Goal: Task Accomplishment & Management: Complete application form

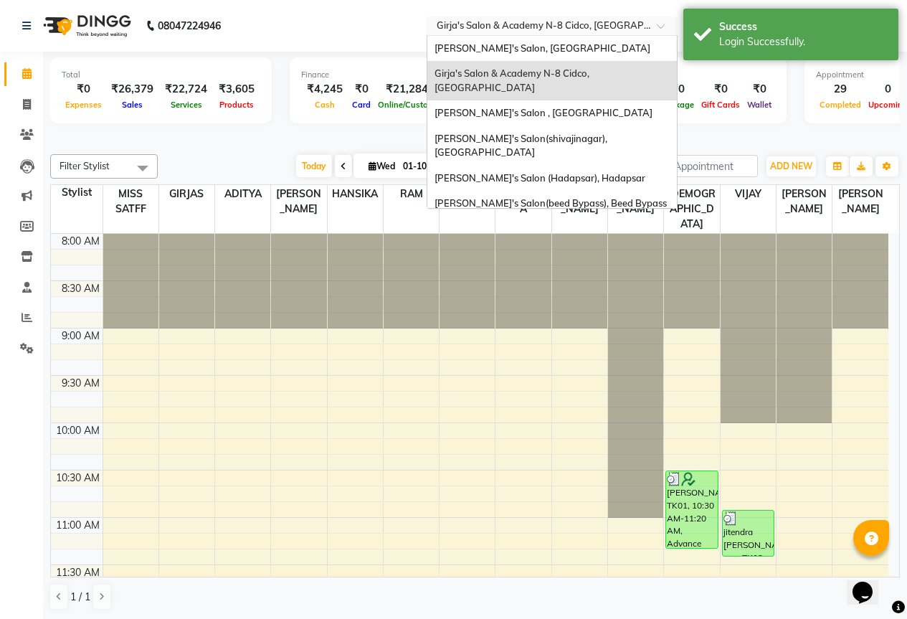
click at [615, 27] on input "text" at bounding box center [538, 27] width 208 height 14
click at [570, 217] on div "Girja's Salon (Ho), Ho" at bounding box center [553, 230] width 250 height 26
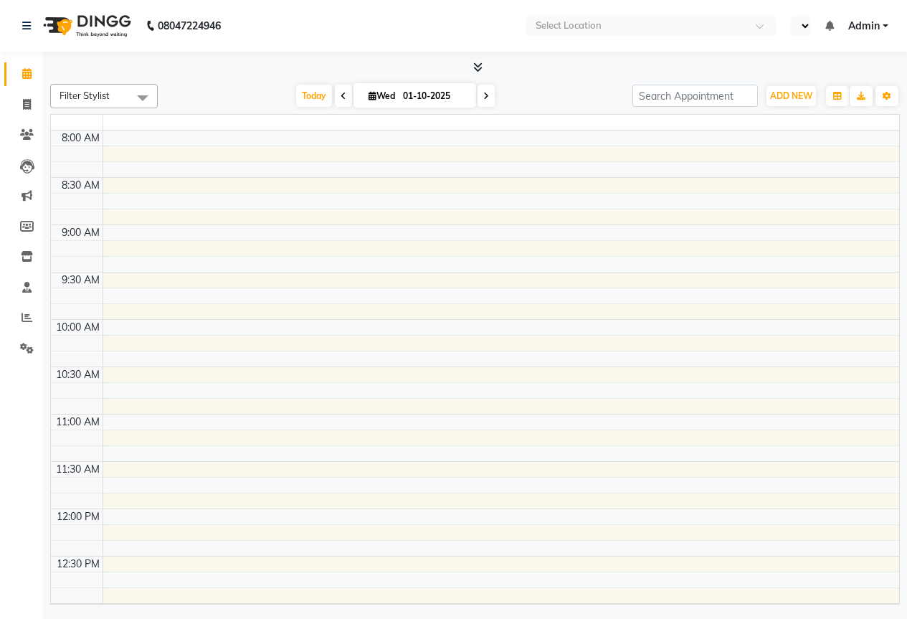
select select "en"
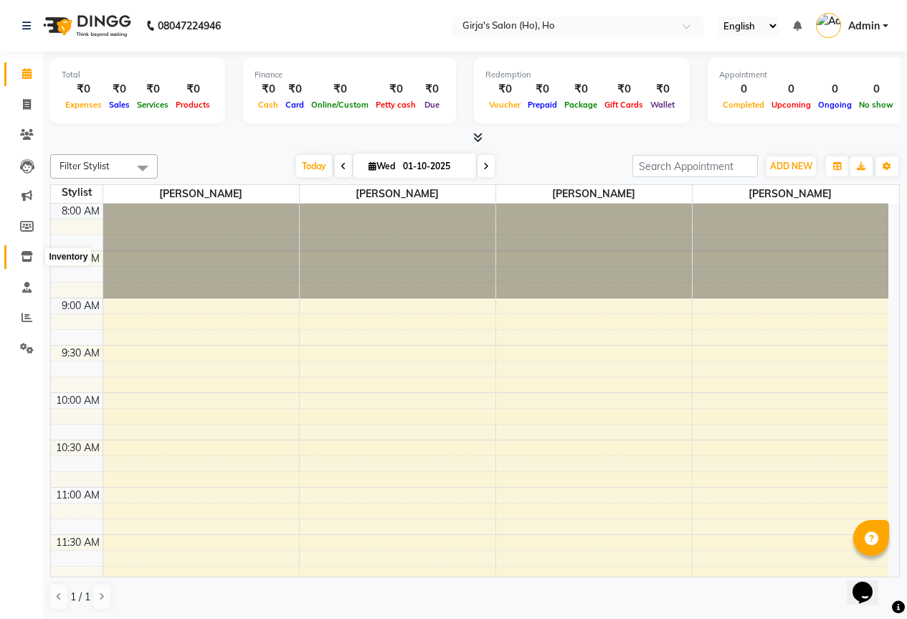
click at [29, 262] on span at bounding box center [26, 257] width 25 height 16
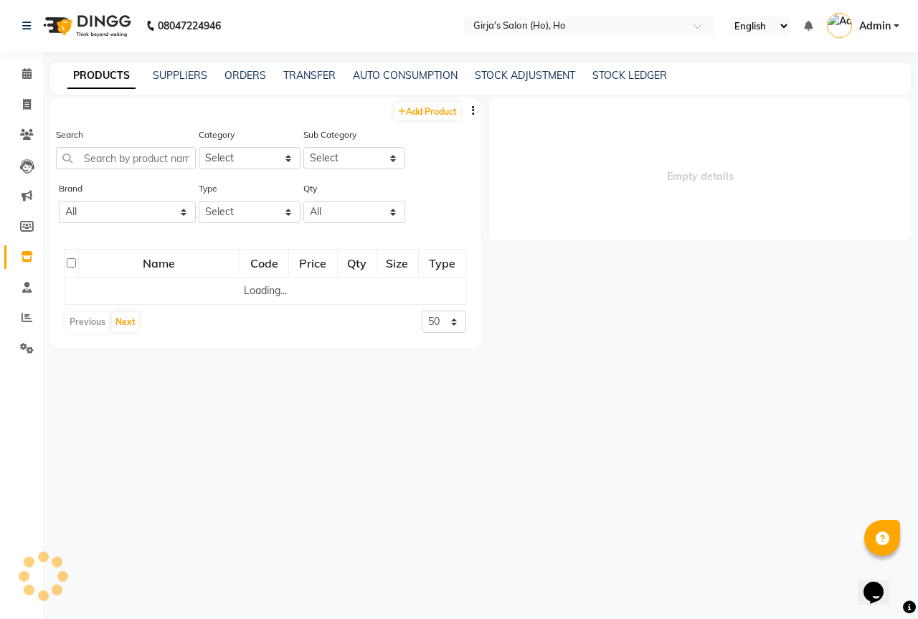
select select
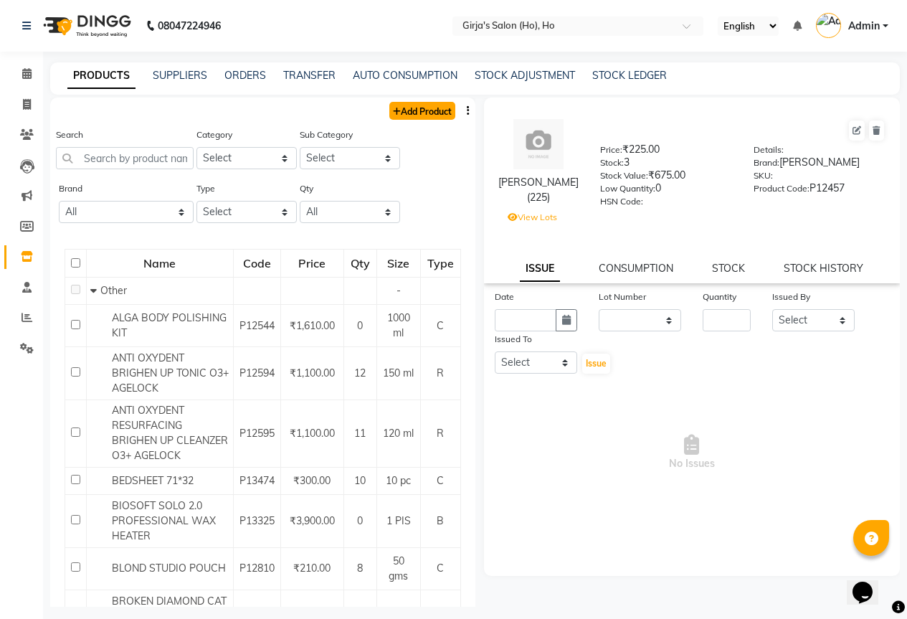
click at [395, 115] on link "Add Product" at bounding box center [422, 111] width 66 height 18
select select "true"
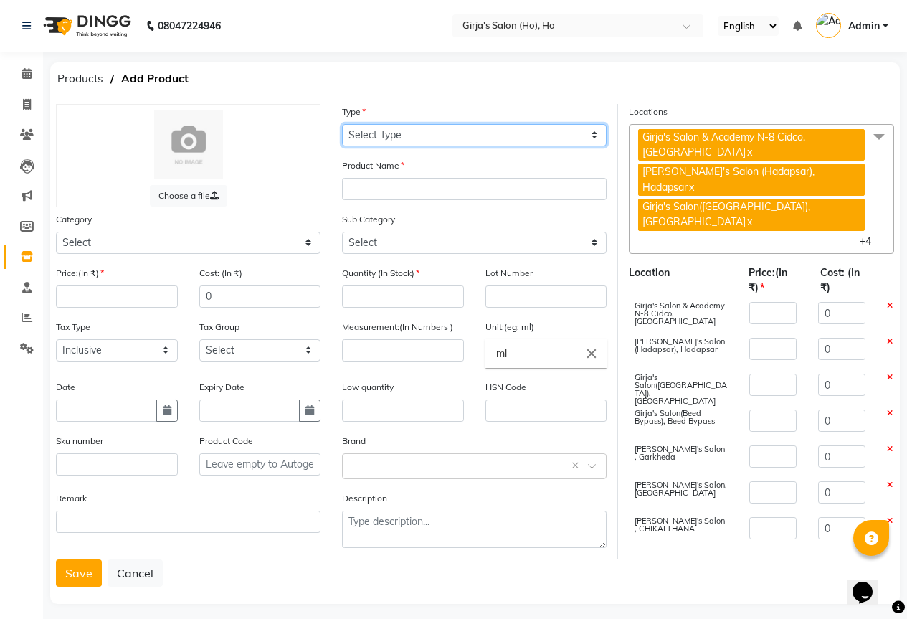
click at [545, 138] on select "Select Type Both Retail Consumable" at bounding box center [474, 135] width 265 height 22
select select "B"
click at [342, 124] on select "Select Type Both Retail Consumable" at bounding box center [474, 135] width 265 height 22
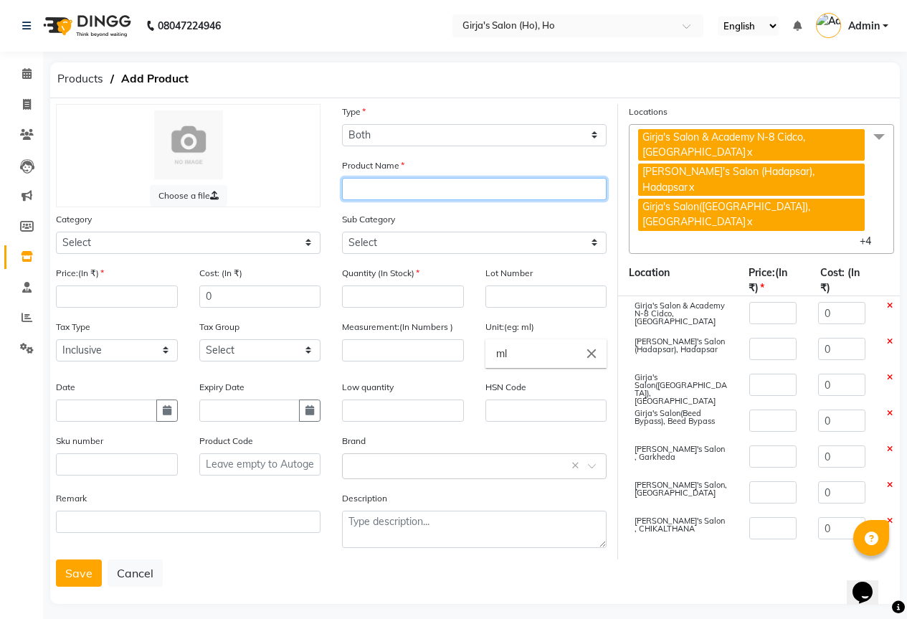
click at [509, 186] on input "text" at bounding box center [474, 189] width 265 height 22
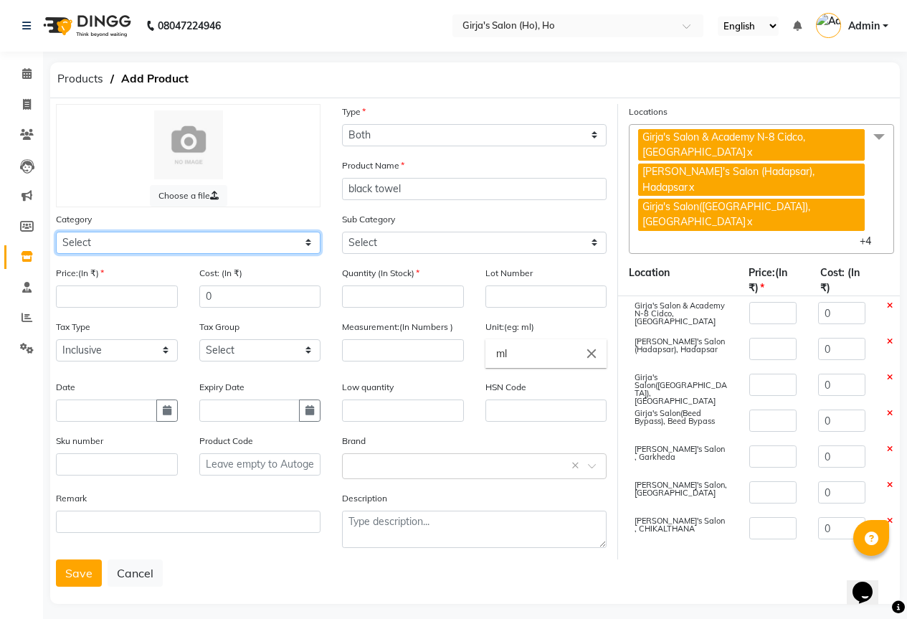
click at [316, 237] on select "Select Hair Skin Makeup Personal Care Appliances Beard Waxing Disposable Thread…" at bounding box center [188, 243] width 265 height 22
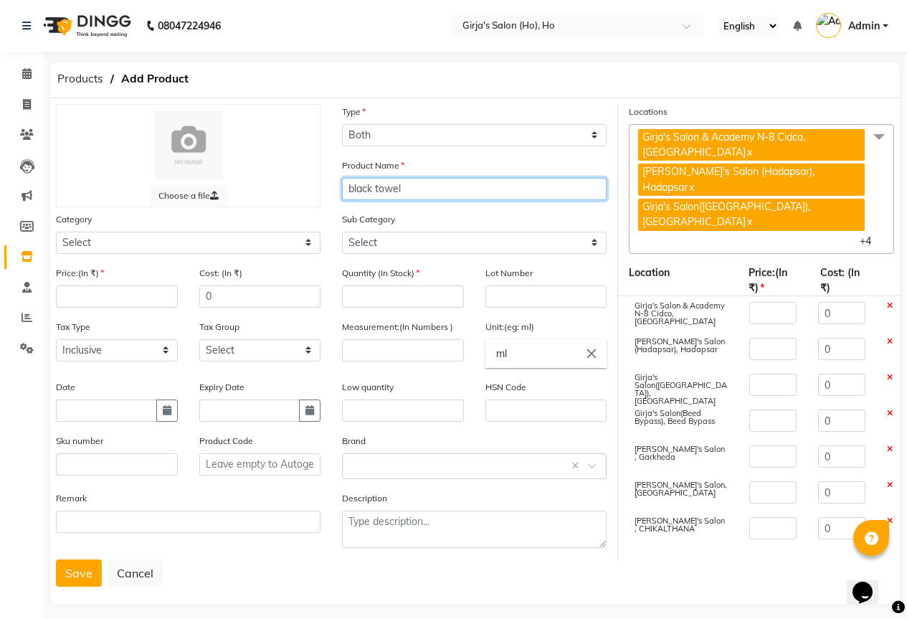
click at [430, 193] on input "black towel" at bounding box center [474, 189] width 265 height 22
click at [451, 183] on input "black towel girjas salon" at bounding box center [474, 189] width 265 height 22
click at [430, 197] on input "black towel girjas salon" at bounding box center [474, 189] width 265 height 22
click at [433, 199] on input "black towel girjas salon" at bounding box center [474, 189] width 265 height 22
type input "black towel girjas salon"
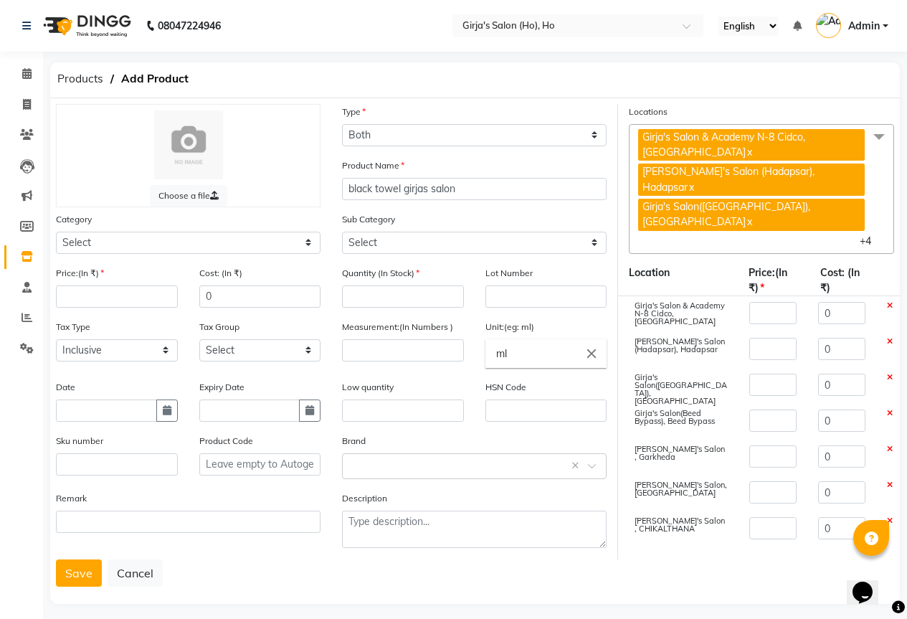
click at [483, 200] on div "Product Name black towel girjas salon" at bounding box center [474, 185] width 286 height 54
click at [480, 192] on input "black towel girjas salon" at bounding box center [474, 189] width 265 height 22
click at [525, 246] on select "Select" at bounding box center [474, 243] width 265 height 22
drag, startPoint x: 520, startPoint y: 242, endPoint x: 418, endPoint y: 234, distance: 102.2
click at [521, 239] on select "Select" at bounding box center [474, 243] width 265 height 22
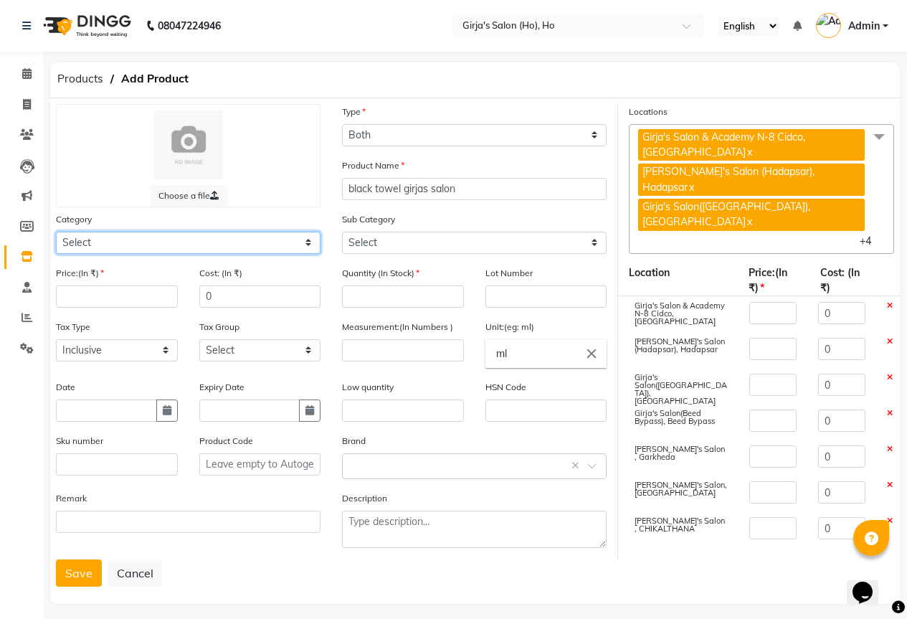
click at [258, 236] on select "Select Hair Skin Makeup Personal Care Appliances Beard Waxing Disposable Thread…" at bounding box center [188, 243] width 265 height 22
click at [56, 232] on select "Select Hair Skin Makeup Personal Care Appliances Beard Waxing Disposable Thread…" at bounding box center [188, 243] width 265 height 22
click at [241, 239] on select "Select Hair Skin Makeup Personal Care Appliances Beard Waxing Disposable Thread…" at bounding box center [188, 243] width 265 height 22
click at [56, 232] on select "Select Hair Skin Makeup Personal Care Appliances Beard Waxing Disposable Thread…" at bounding box center [188, 243] width 265 height 22
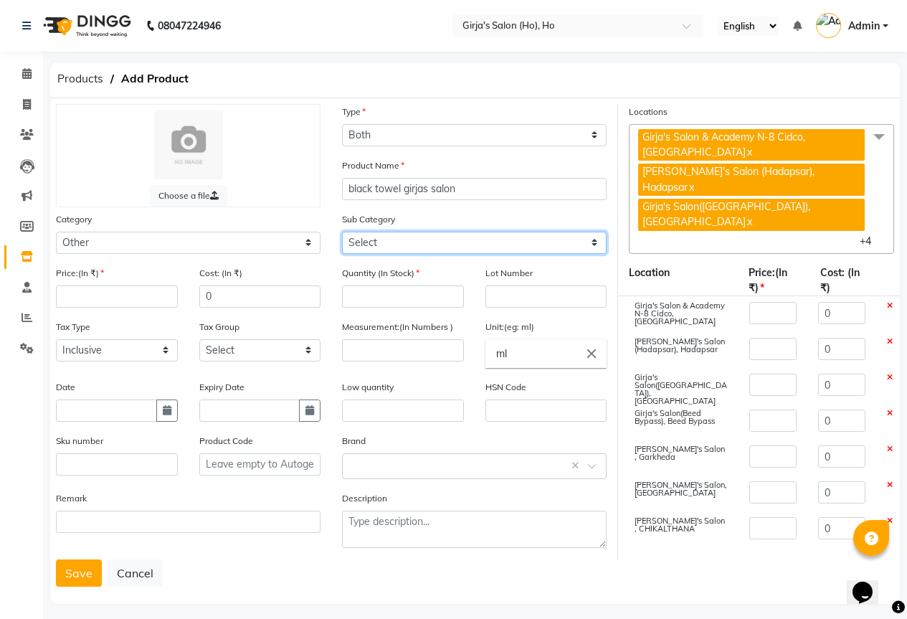
click at [510, 248] on select "Select Houskeeping Other" at bounding box center [474, 243] width 265 height 22
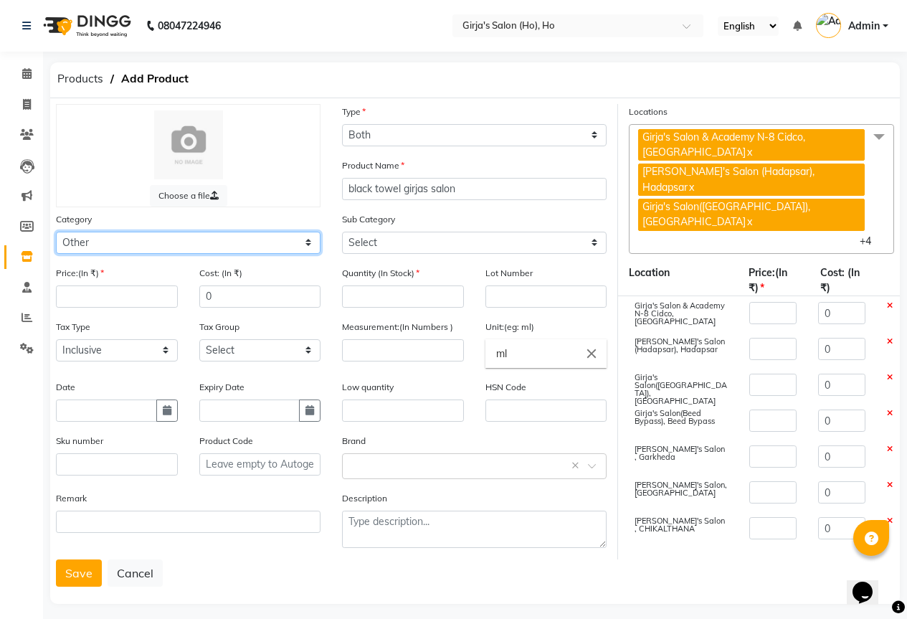
click at [290, 242] on select "Select Hair Skin Makeup Personal Care Appliances Beard Waxing Disposable Thread…" at bounding box center [188, 243] width 265 height 22
click at [56, 232] on select "Select Hair Skin Makeup Personal Care Appliances Beard Waxing Disposable Thread…" at bounding box center [188, 243] width 265 height 22
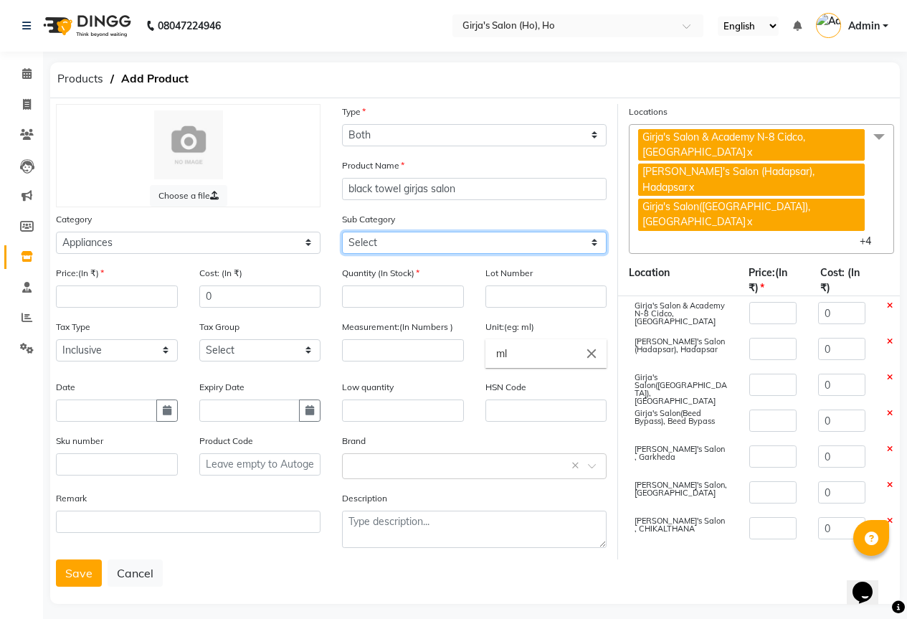
click at [460, 243] on select "Select Hair Shaving Face Massage Foot Other Appliances" at bounding box center [474, 243] width 265 height 22
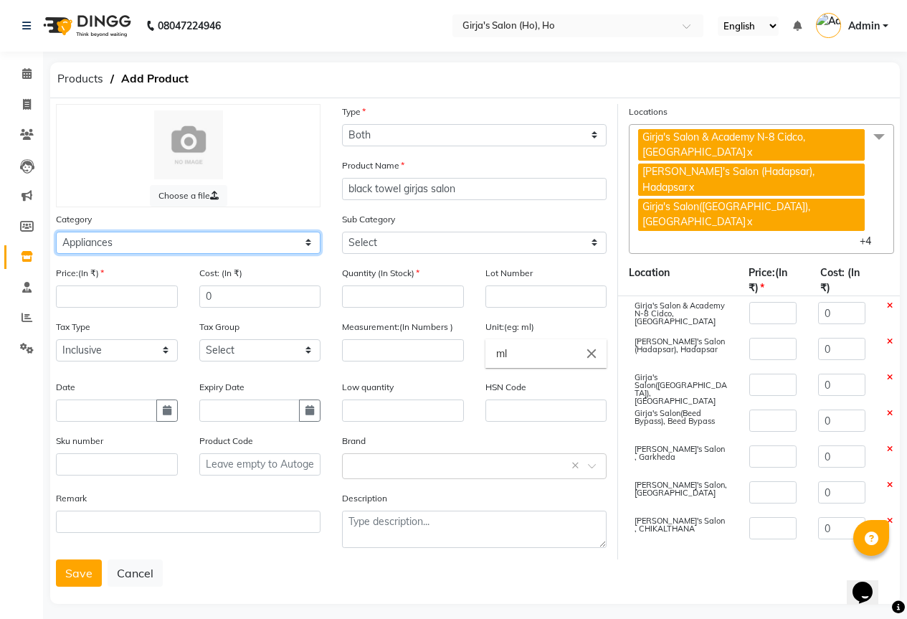
click at [283, 245] on select "Select Hair Skin Makeup Personal Care Appliances Beard Waxing Disposable Thread…" at bounding box center [188, 243] width 265 height 22
click at [56, 232] on select "Select Hair Skin Makeup Personal Care Appliances Beard Waxing Disposable Thread…" at bounding box center [188, 243] width 265 height 22
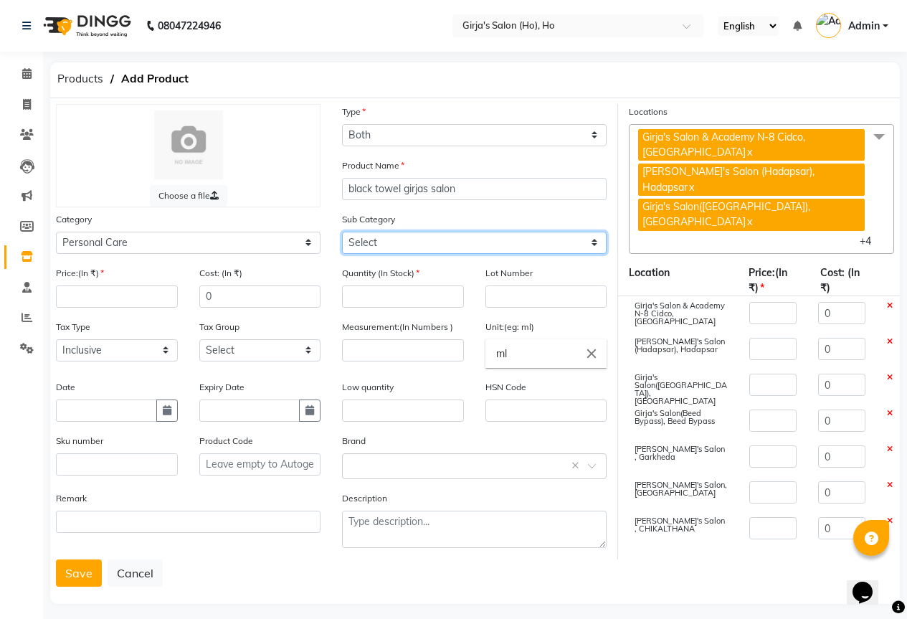
click at [410, 242] on select "Select Bath & Body Female Hygiene Grooming - Women Grooming - Men Dental Care H…" at bounding box center [474, 243] width 265 height 22
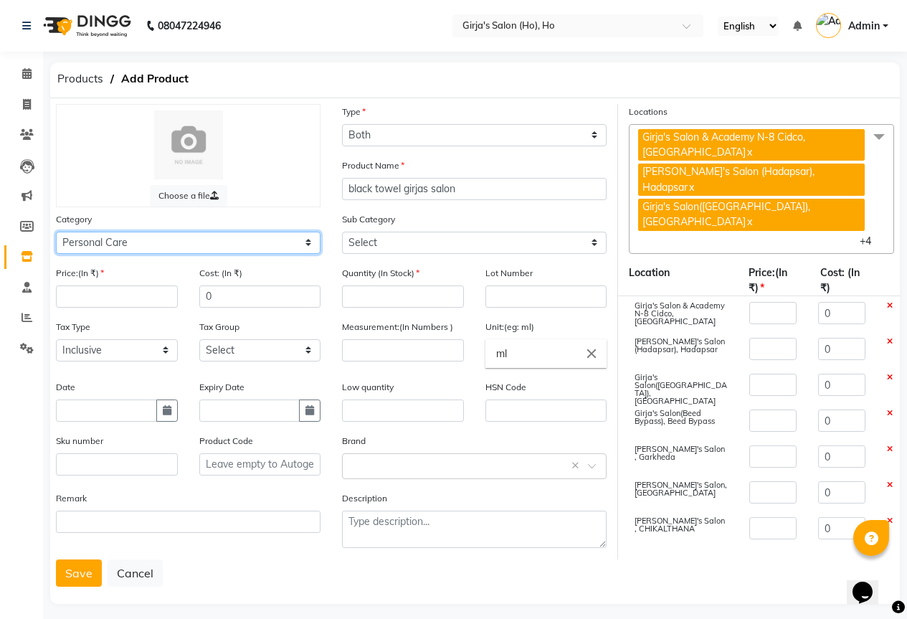
click at [233, 241] on select "Select Hair Skin Makeup Personal Care Appliances Beard Waxing Disposable Thread…" at bounding box center [188, 243] width 265 height 22
select select "1100"
click at [56, 232] on select "Select Hair Skin Makeup Personal Care Appliances Beard Waxing Disposable Thread…" at bounding box center [188, 243] width 265 height 22
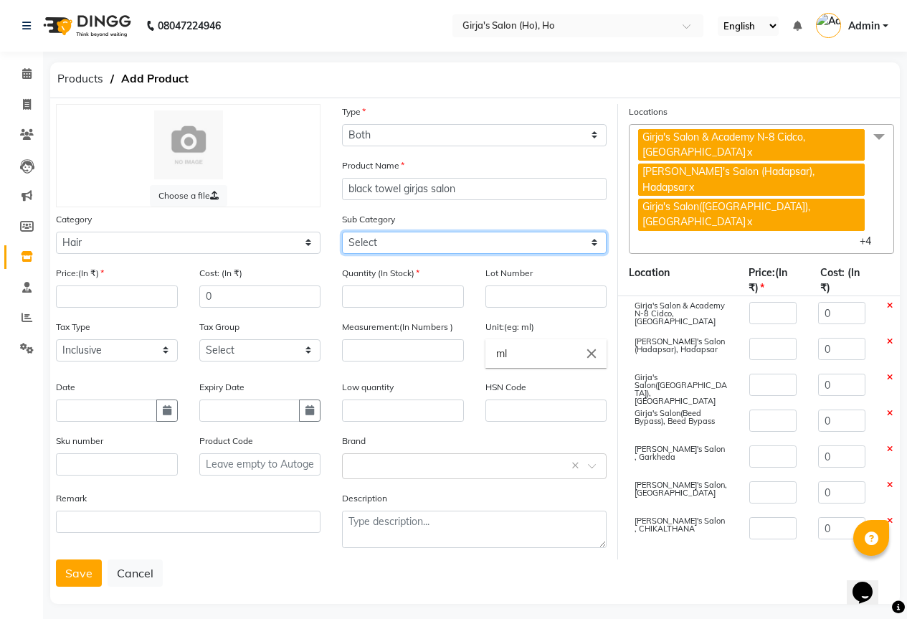
drag, startPoint x: 428, startPoint y: 245, endPoint x: 427, endPoint y: 252, distance: 7.2
click at [428, 245] on select "Select Shampoo Conditioner Cream Mask Oil Serum Color Appliances Treatment Styl…" at bounding box center [474, 243] width 265 height 22
select select "1108"
click at [342, 232] on select "Select Shampoo Conditioner Cream Mask Oil Serum Color Appliances Treatment Styl…" at bounding box center [474, 243] width 265 height 22
drag, startPoint x: 96, startPoint y: 269, endPoint x: 109, endPoint y: 291, distance: 25.1
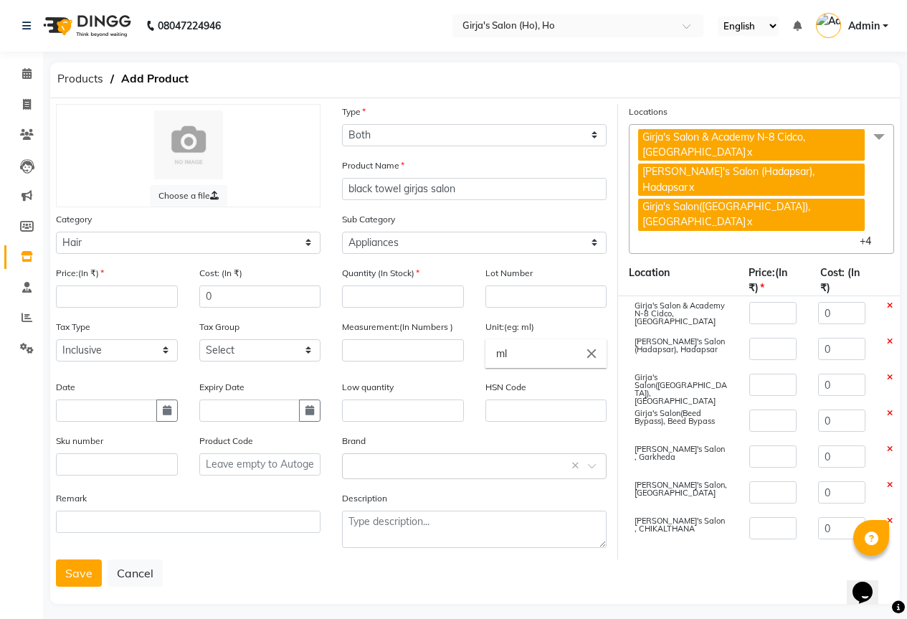
click at [99, 277] on label "Price:(In ₹)" at bounding box center [80, 273] width 48 height 13
click at [109, 291] on input "number" at bounding box center [117, 296] width 122 height 22
type input "2"
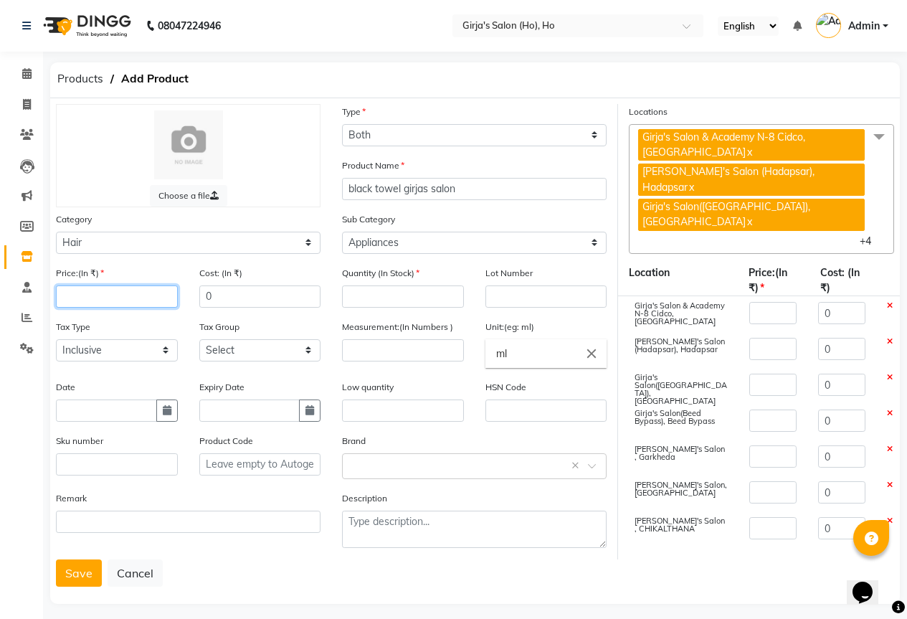
type input "2"
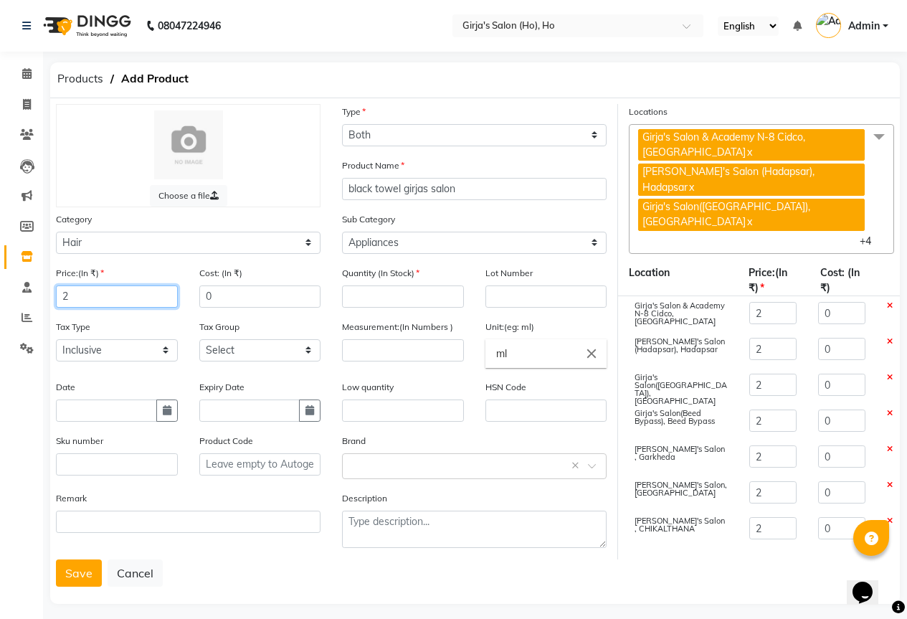
type input "26"
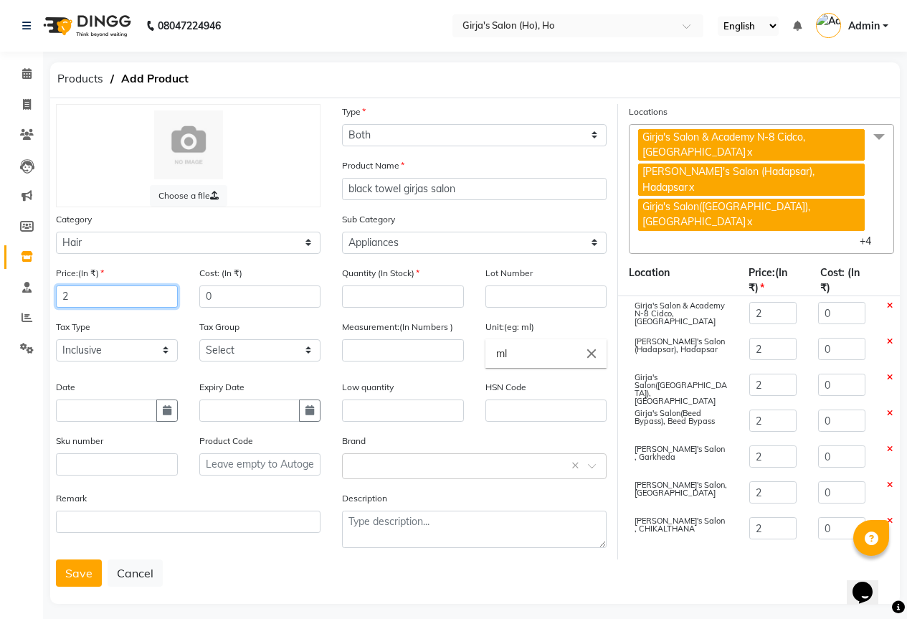
type input "26"
type input "260"
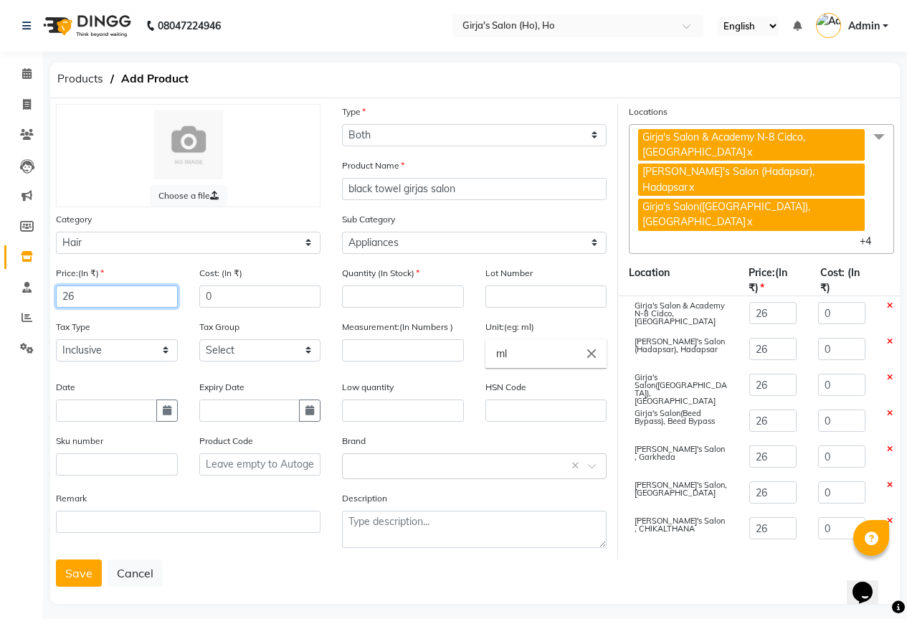
type input "260"
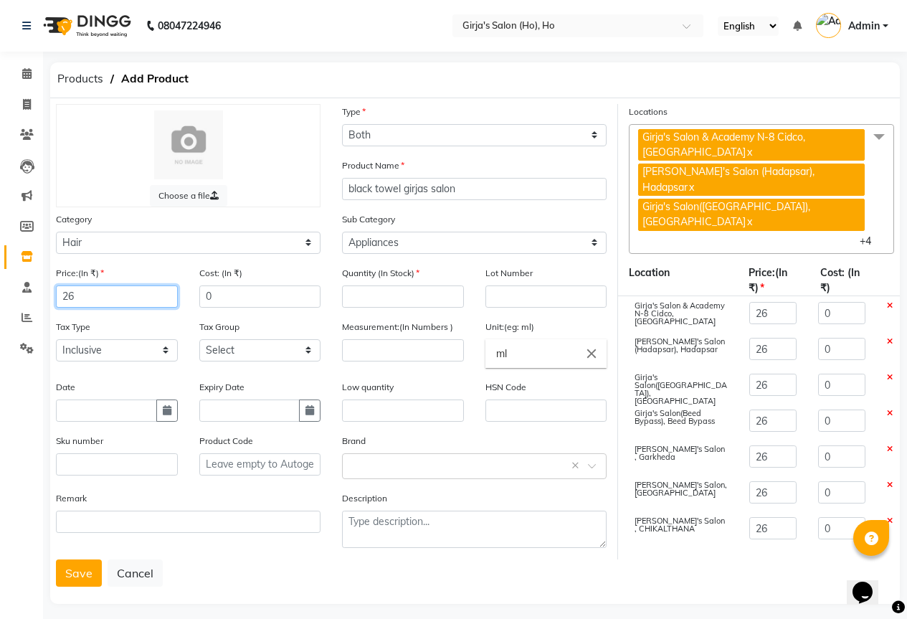
type input "260"
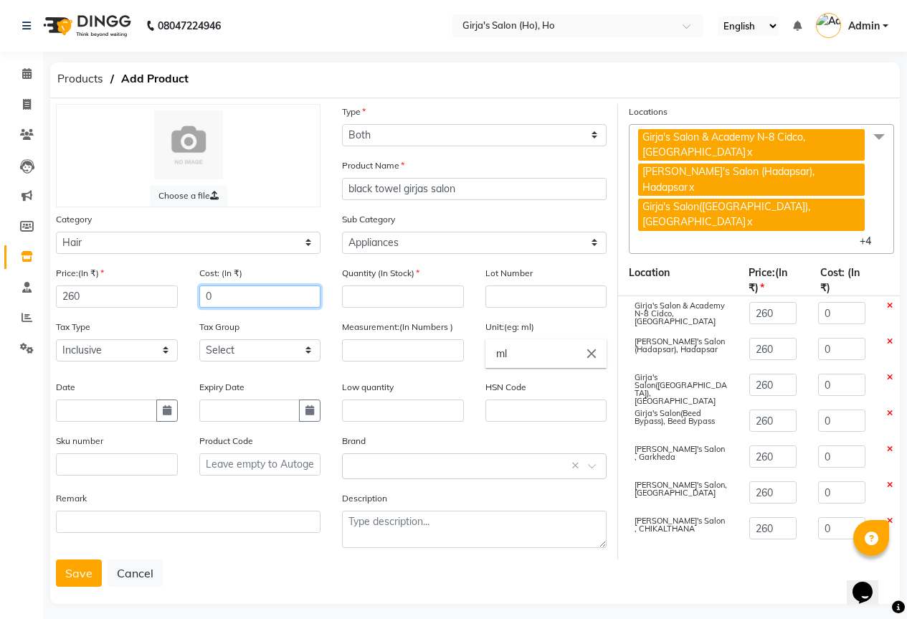
click at [248, 299] on input "0" at bounding box center [260, 296] width 122 height 22
type input "2"
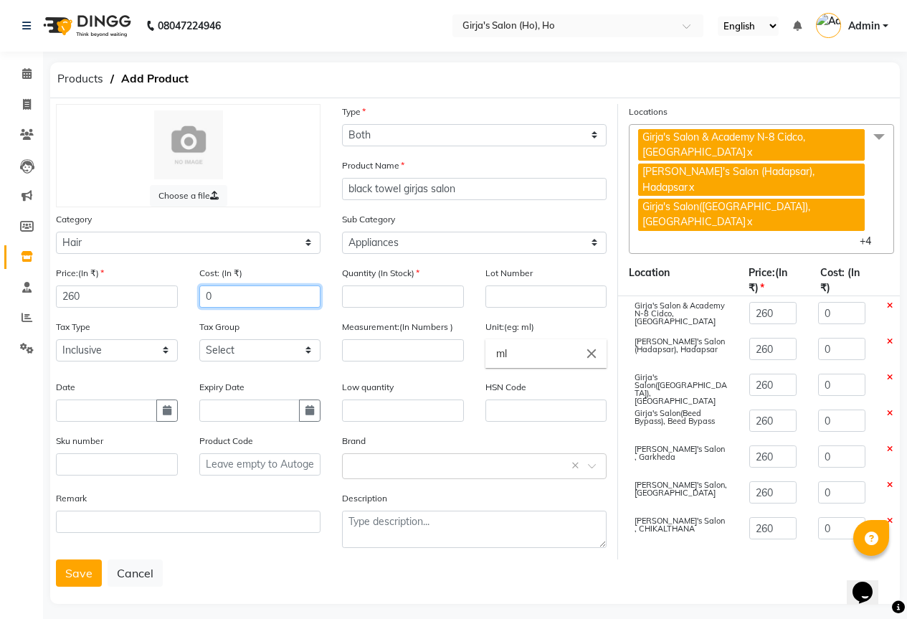
type input "2"
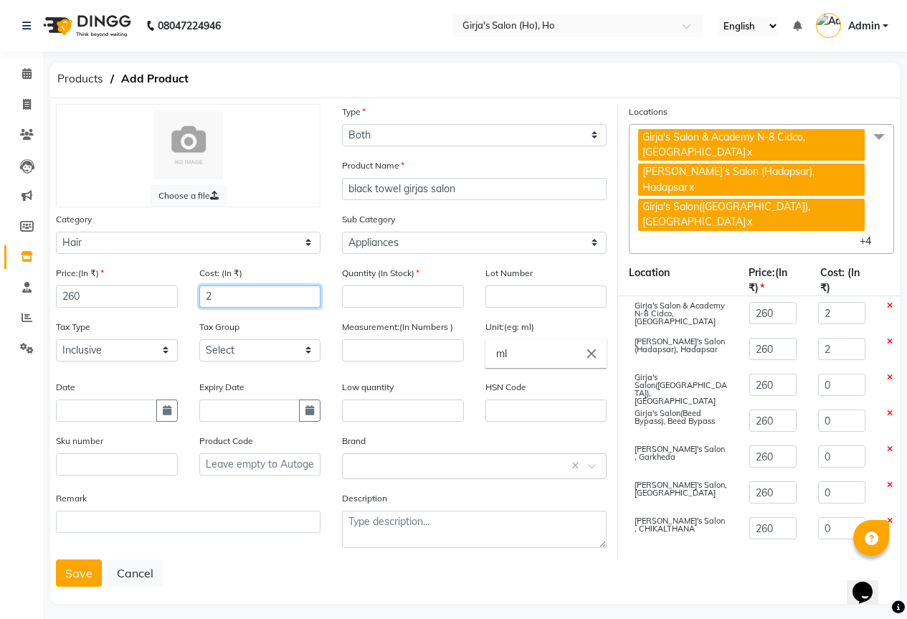
type input "2"
type input "26"
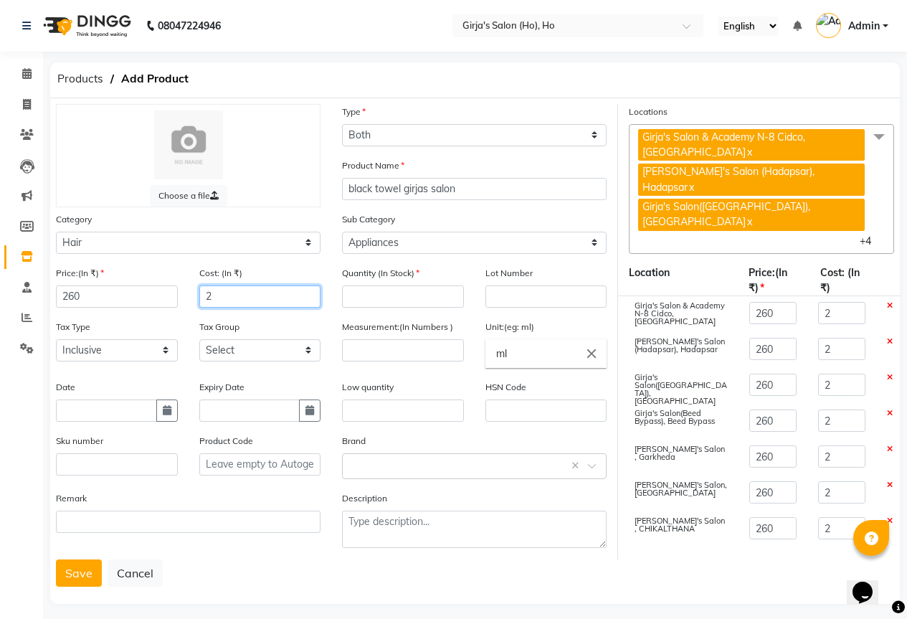
type input "26"
type input "260"
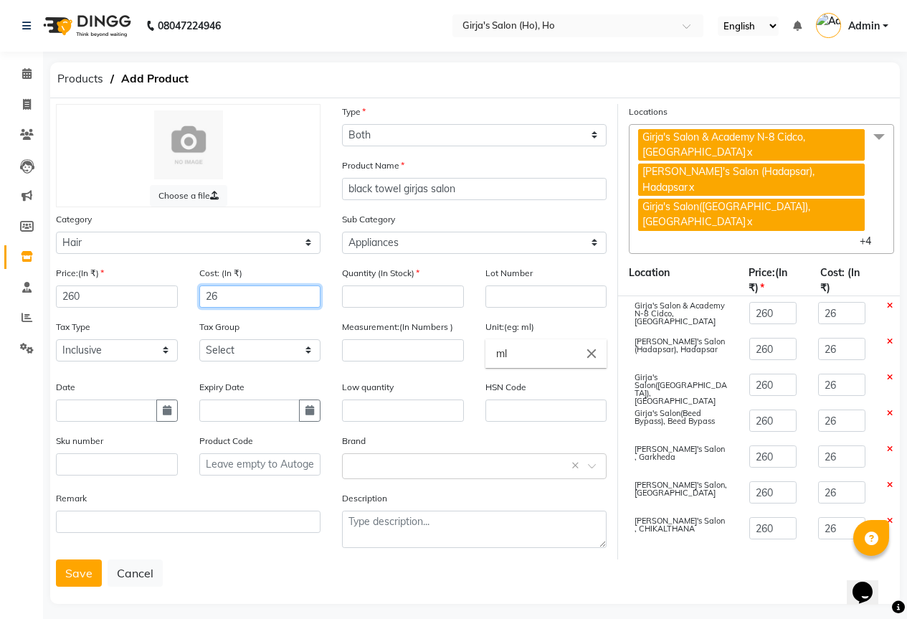
type input "260"
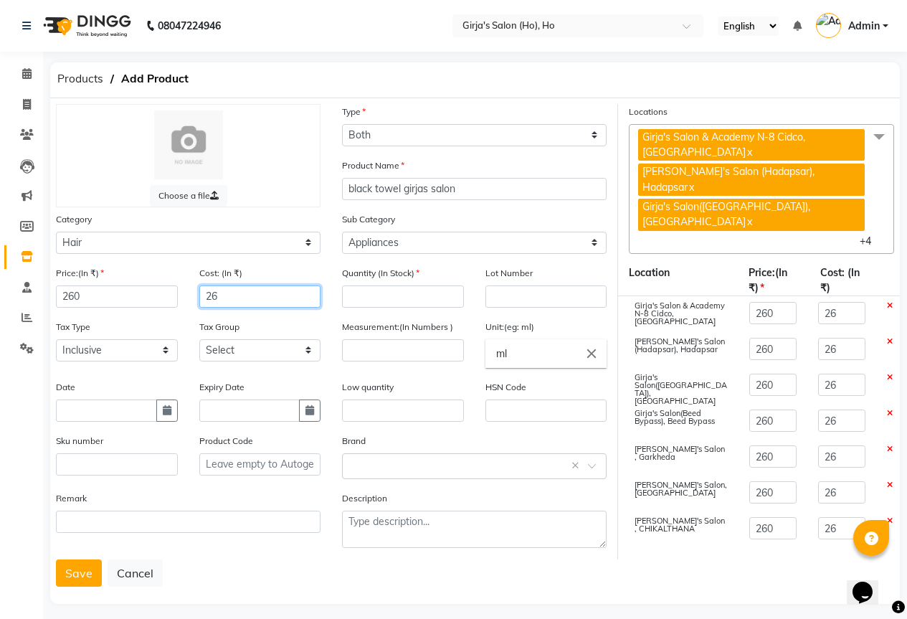
type input "260"
click at [372, 311] on div "Quantity (In Stock)" at bounding box center [402, 292] width 143 height 54
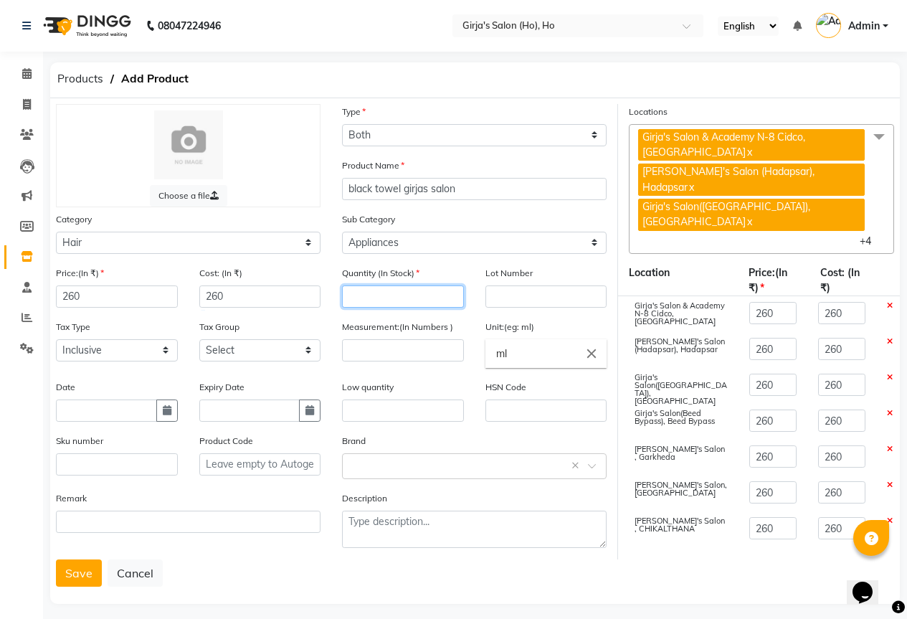
click at [373, 297] on input "number" at bounding box center [403, 296] width 122 height 22
click at [116, 297] on input "260" at bounding box center [117, 296] width 122 height 22
type input "26"
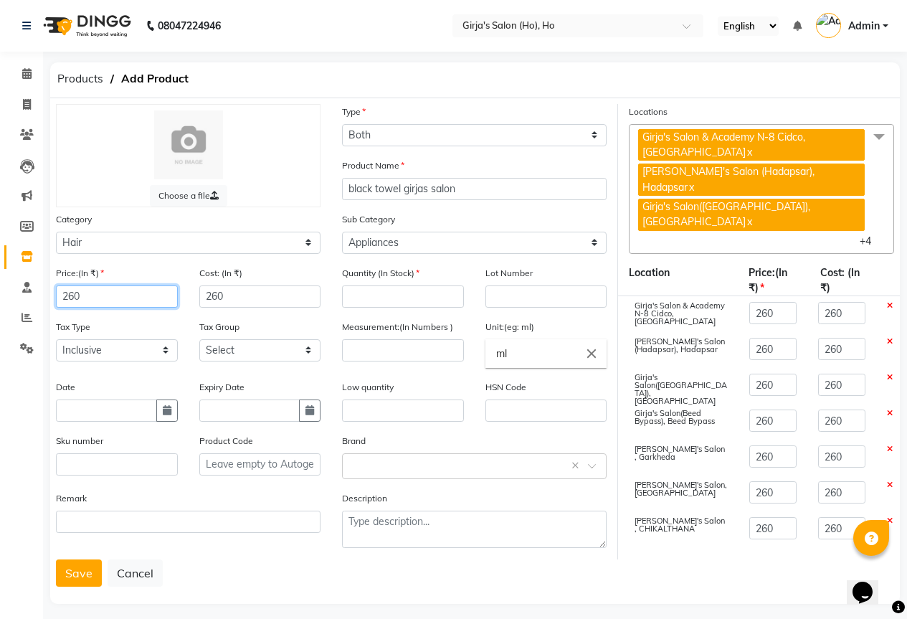
type input "26"
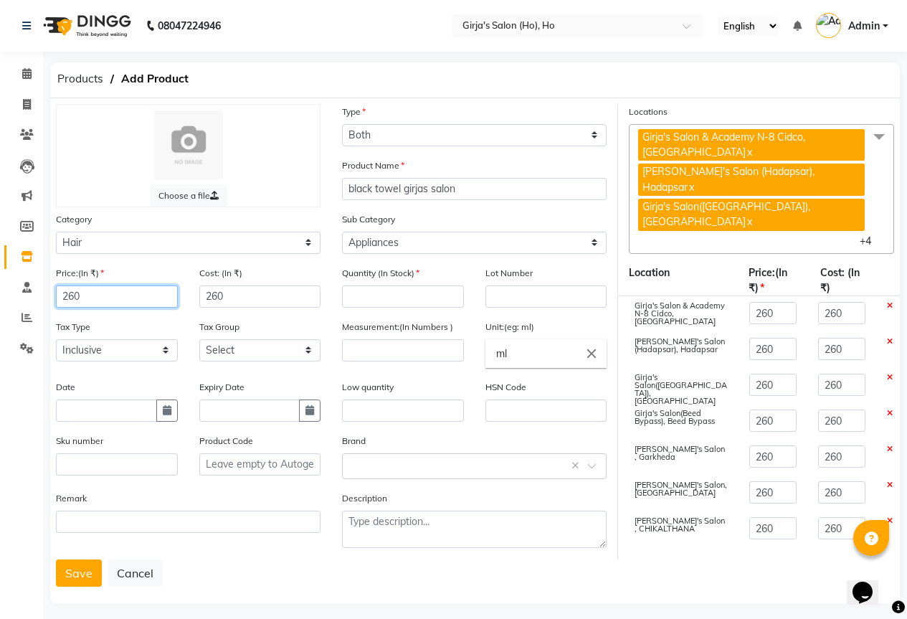
type input "26"
type input "2"
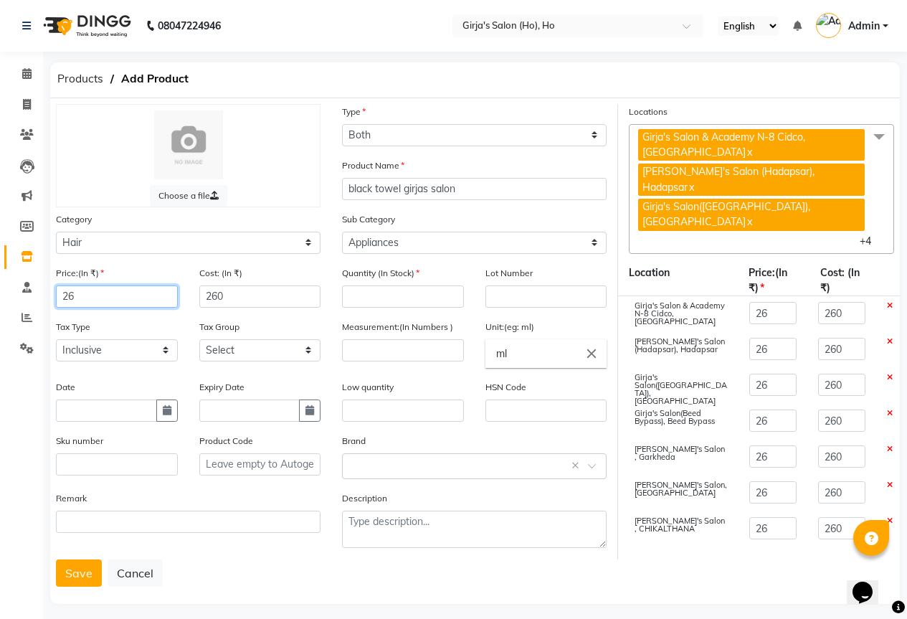
type input "2"
type input "29"
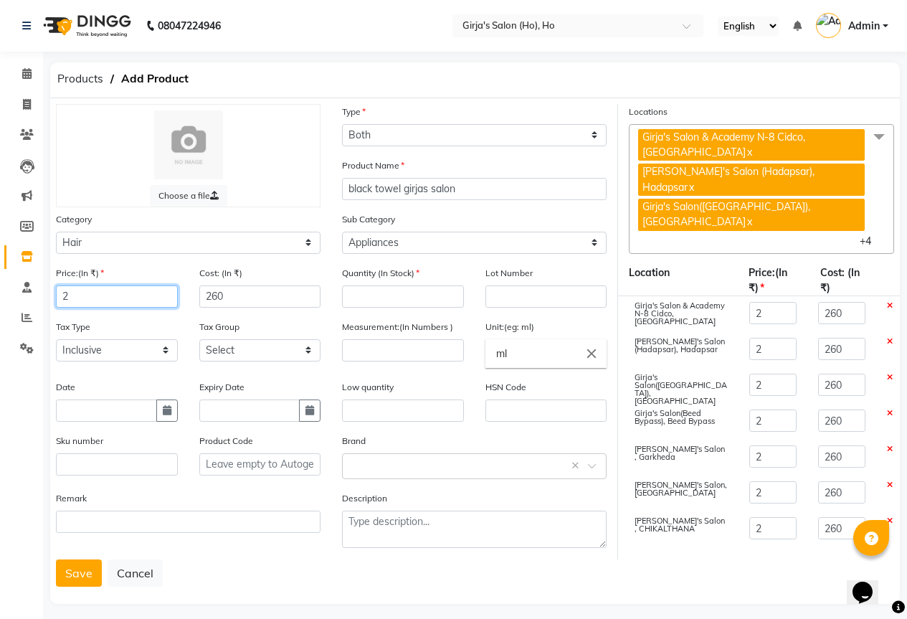
type input "29"
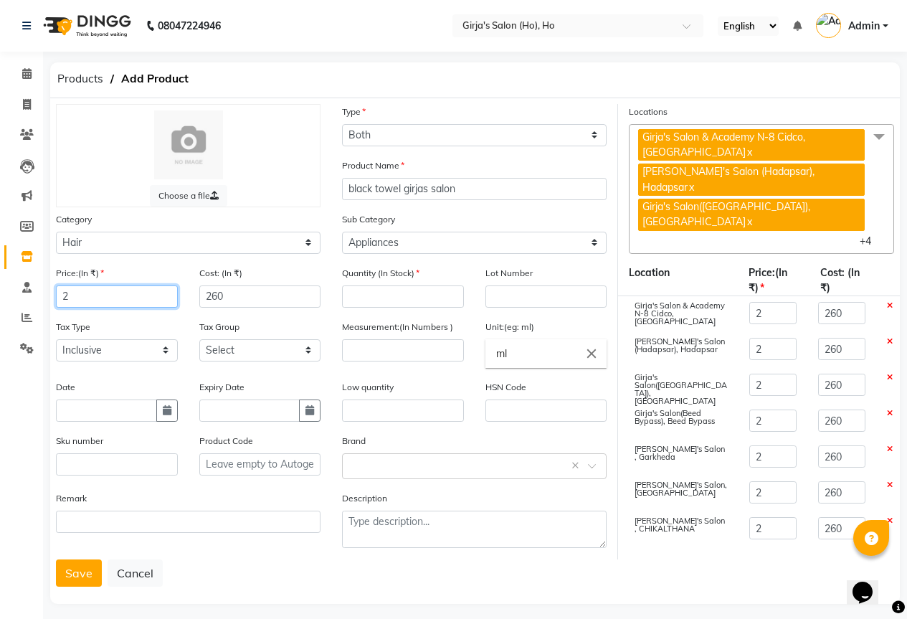
type input "29"
type input "290"
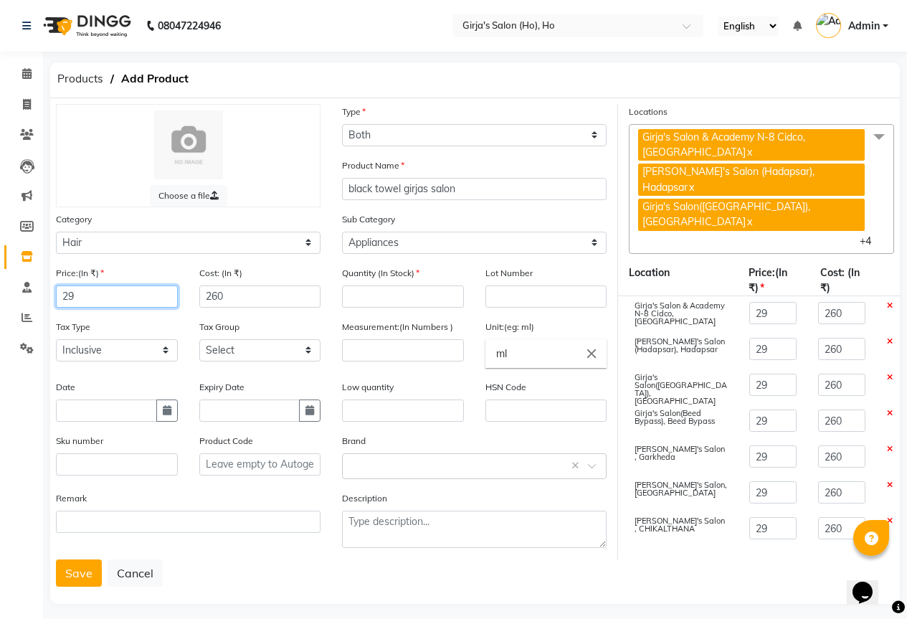
type input "290"
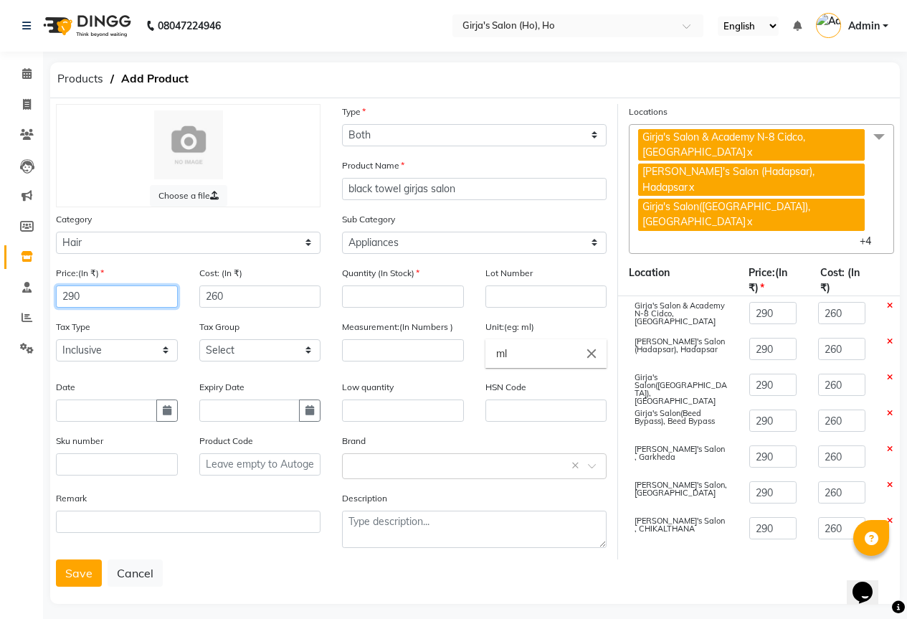
type input "290"
click at [237, 298] on input "260" at bounding box center [260, 296] width 122 height 22
type input "2"
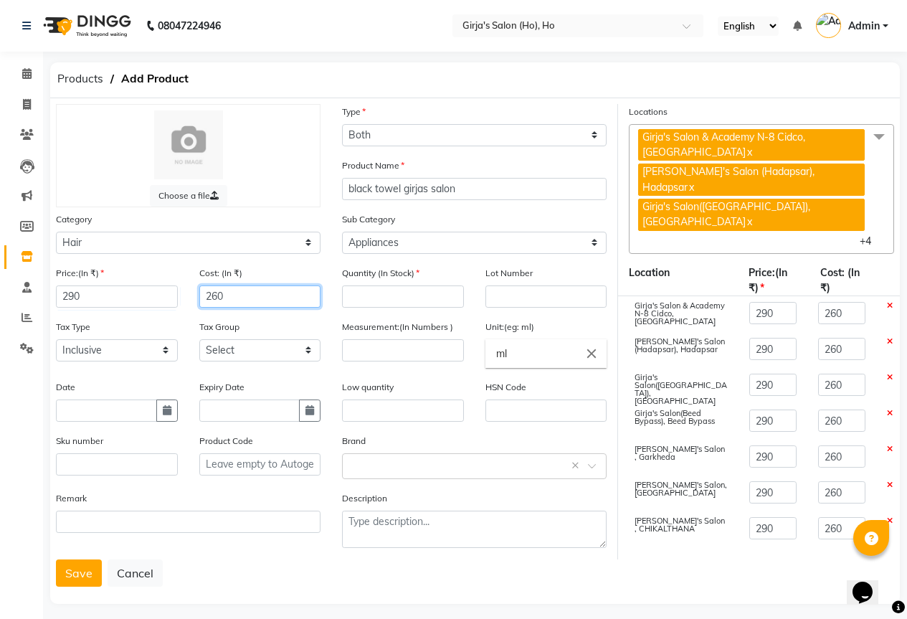
type input "2"
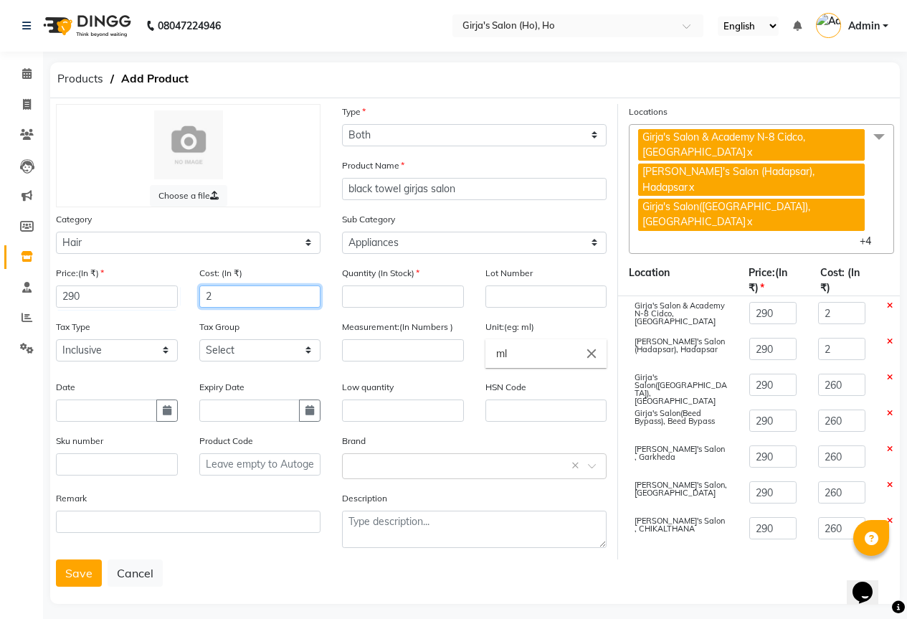
type input "2"
type input "29"
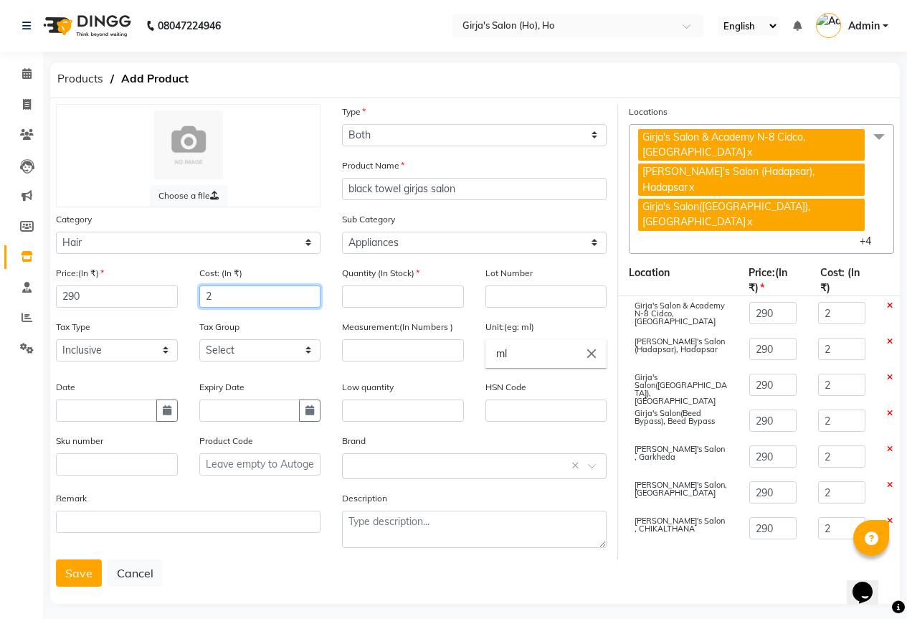
type input "29"
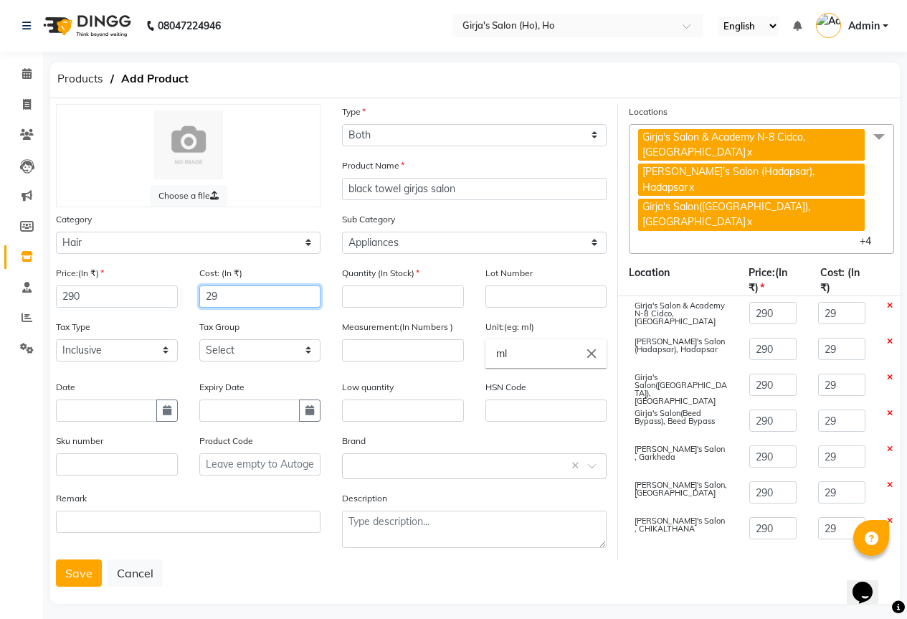
type input "290"
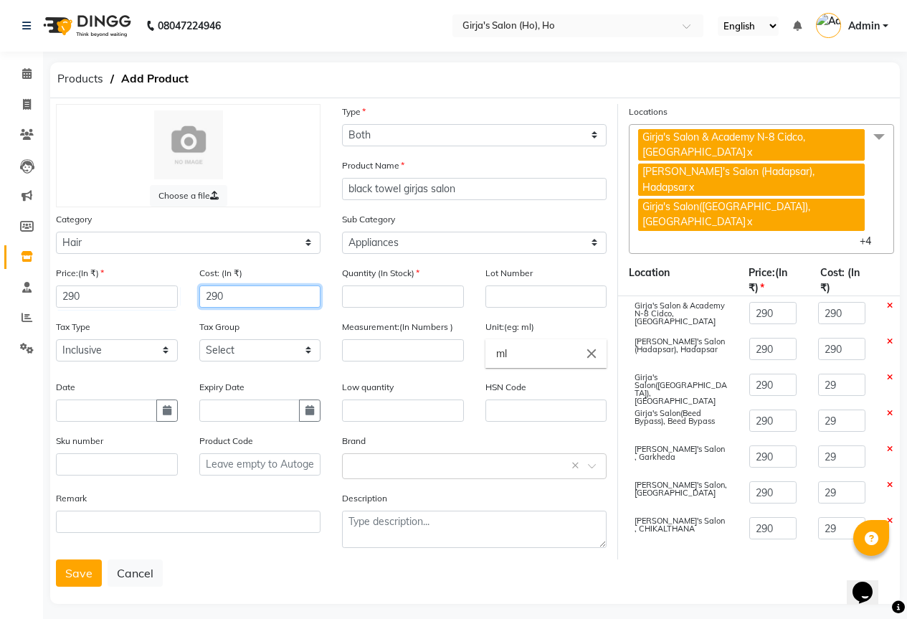
type input "290"
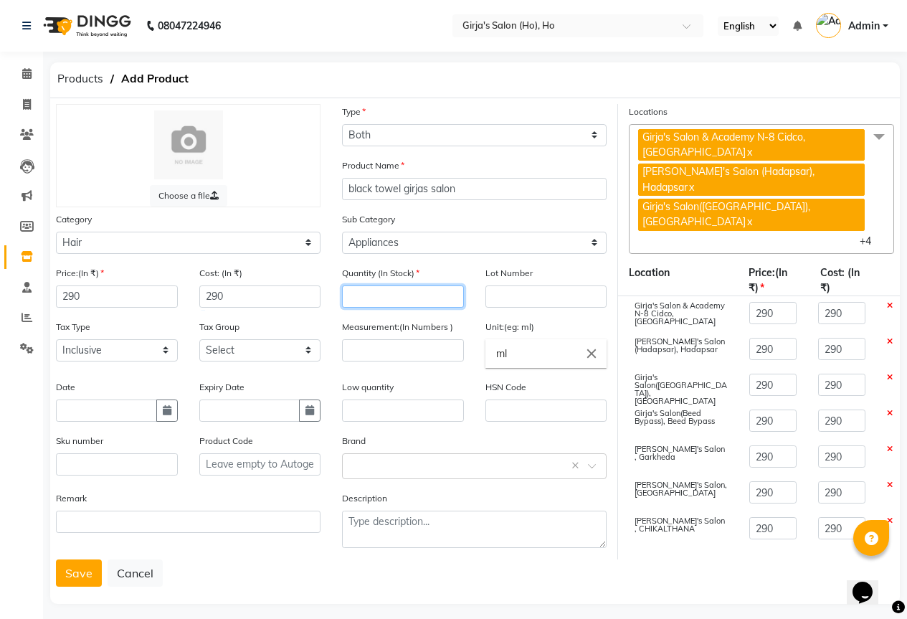
click at [408, 292] on input "number" at bounding box center [403, 296] width 122 height 22
type input "200"
click at [496, 301] on input "text" at bounding box center [547, 296] width 122 height 22
type input "0"
click at [80, 348] on select "Select Inclusive Exclusive" at bounding box center [117, 350] width 122 height 22
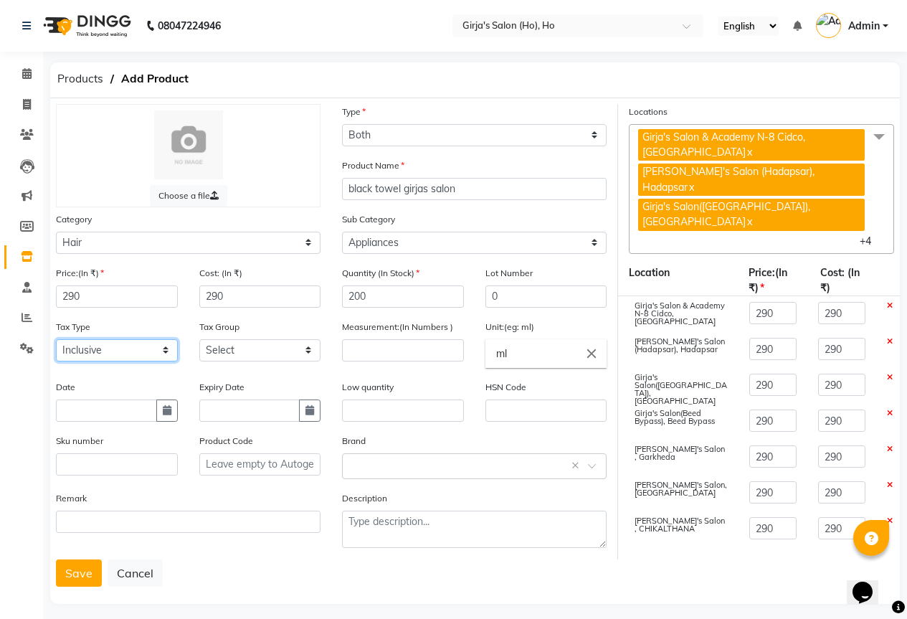
click at [82, 346] on select "Select Inclusive Exclusive" at bounding box center [117, 350] width 122 height 22
click at [96, 344] on select "Select Inclusive Exclusive" at bounding box center [117, 350] width 122 height 22
click at [255, 354] on select "Select GST 5% GST" at bounding box center [260, 350] width 122 height 22
click at [255, 353] on select "Select GST 5% GST" at bounding box center [260, 350] width 122 height 22
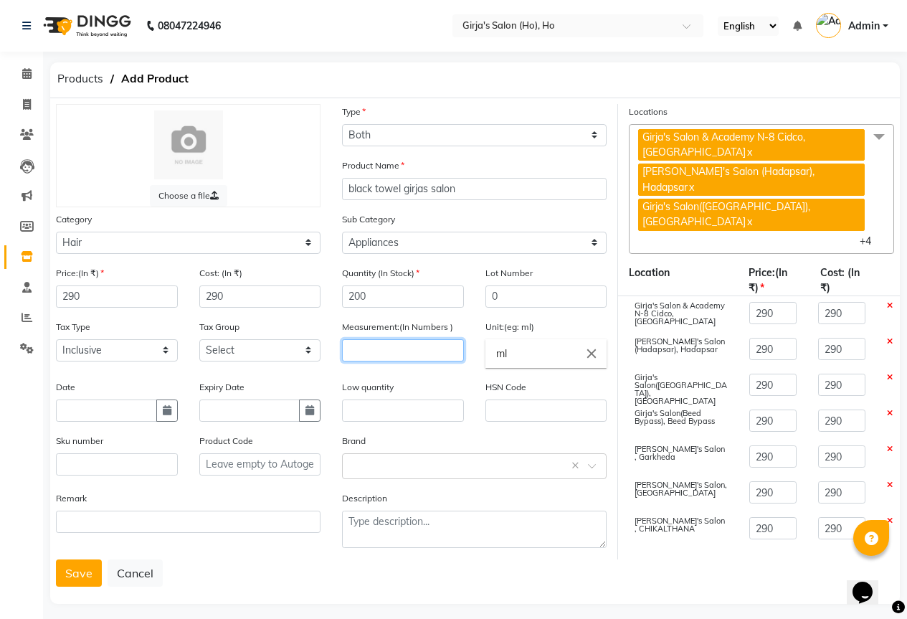
click at [368, 352] on input "number" at bounding box center [403, 350] width 122 height 22
type input "1"
click at [572, 362] on input "ml" at bounding box center [547, 353] width 122 height 29
click at [595, 354] on icon "close" at bounding box center [592, 354] width 16 height 16
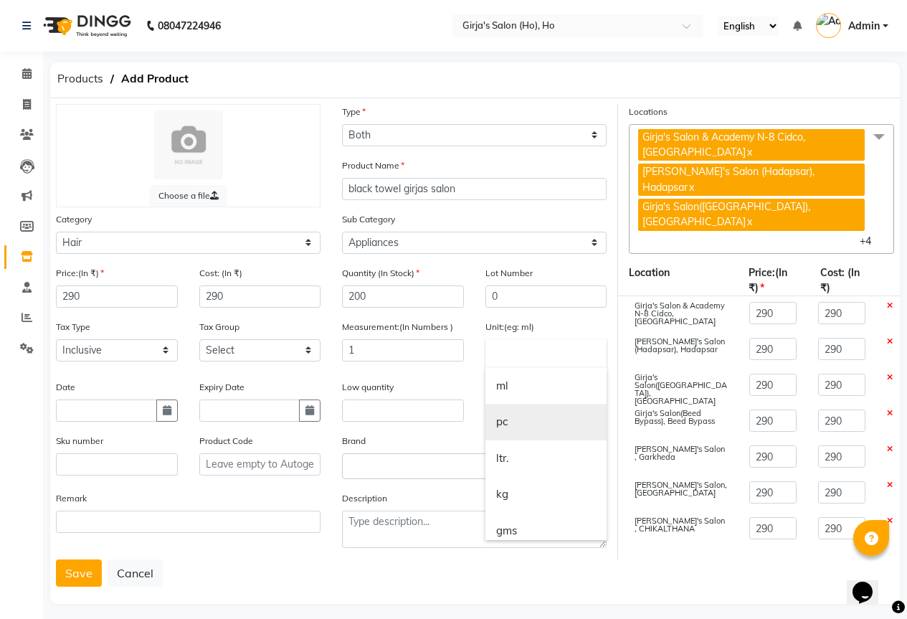
click at [531, 428] on link "pc" at bounding box center [547, 422] width 122 height 37
type input "pc"
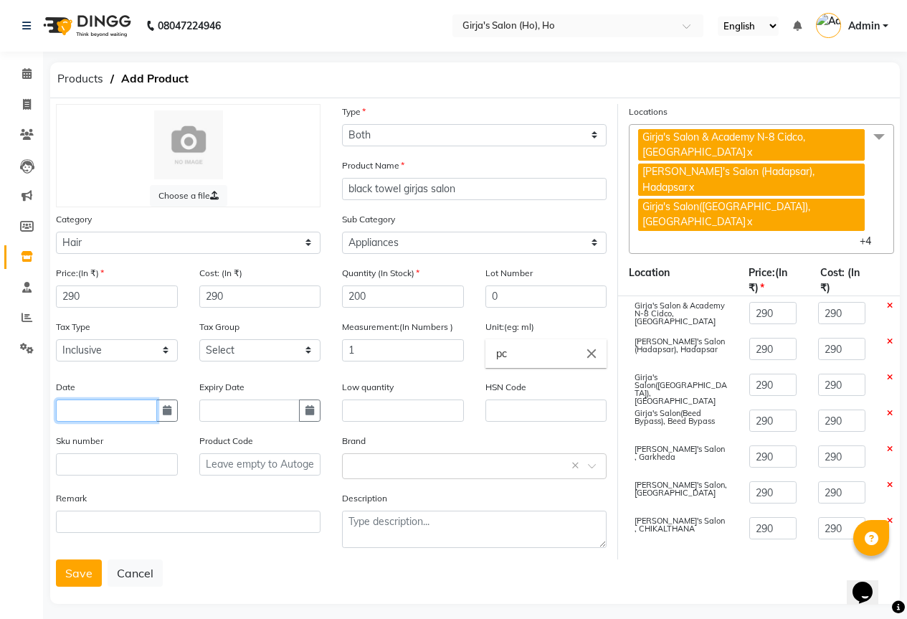
click at [113, 413] on input "text" at bounding box center [106, 411] width 101 height 22
select select "10"
select select "2025"
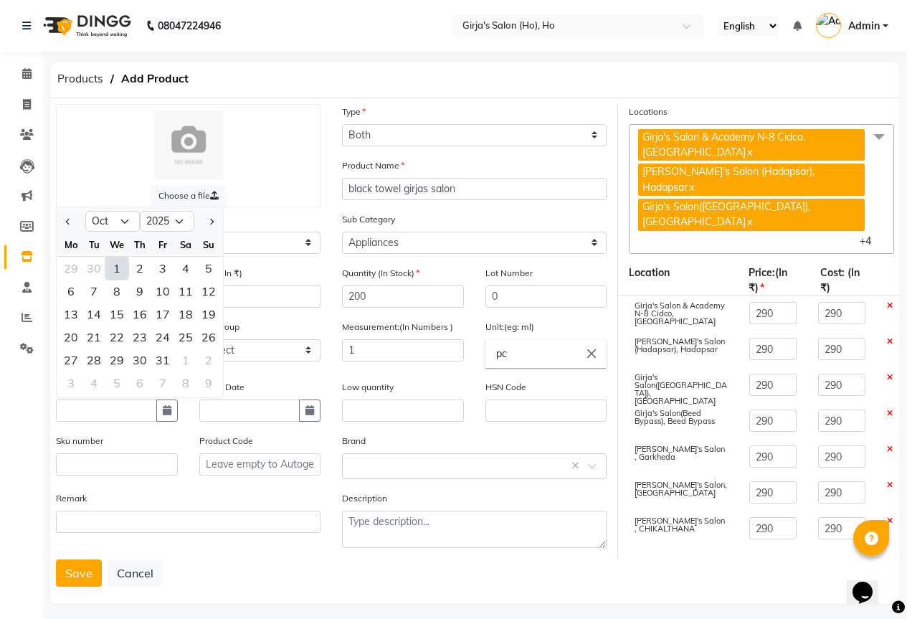
click at [124, 273] on div "1" at bounding box center [116, 268] width 23 height 23
type input "01-10-2025"
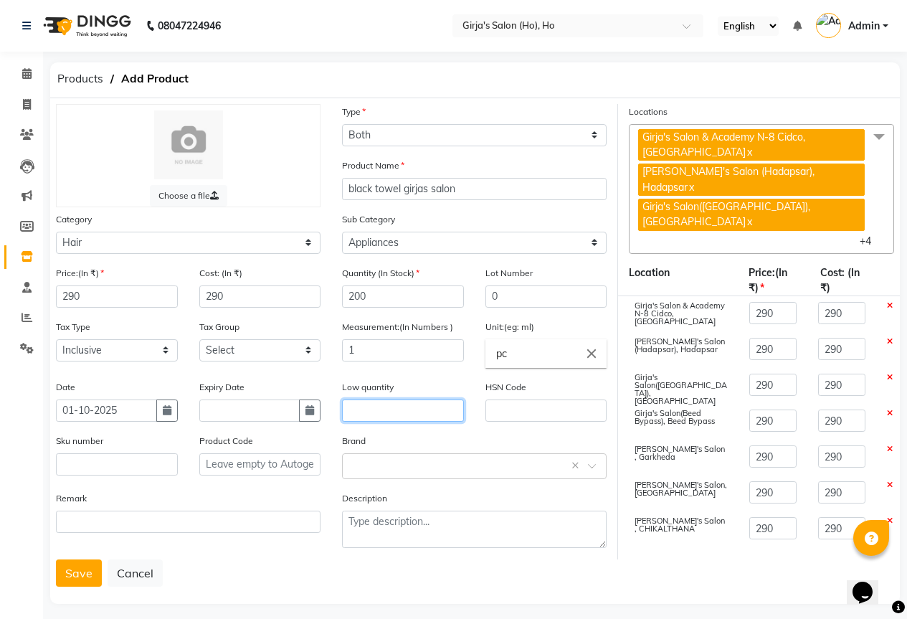
click at [350, 404] on input "text" at bounding box center [403, 411] width 122 height 22
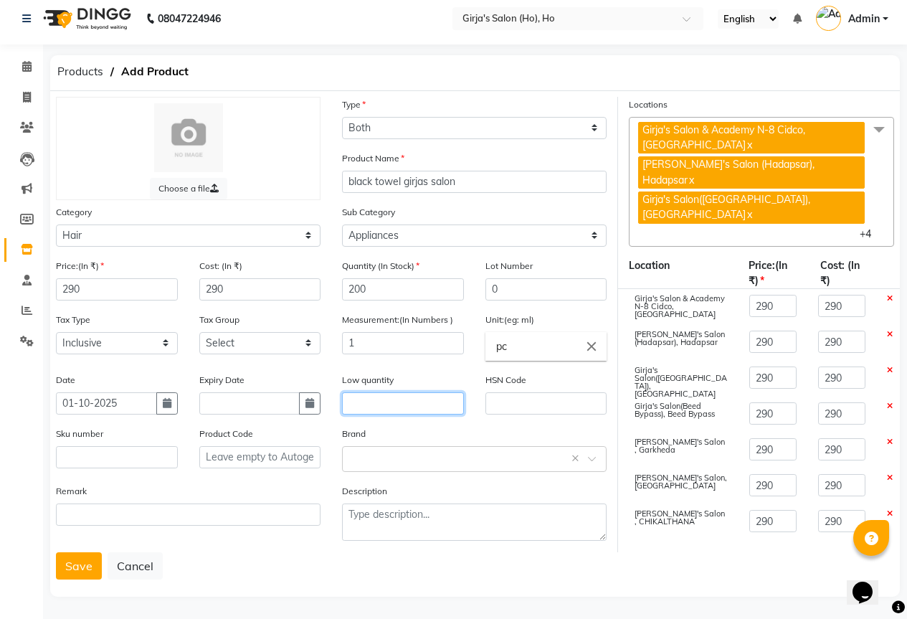
scroll to position [9, 0]
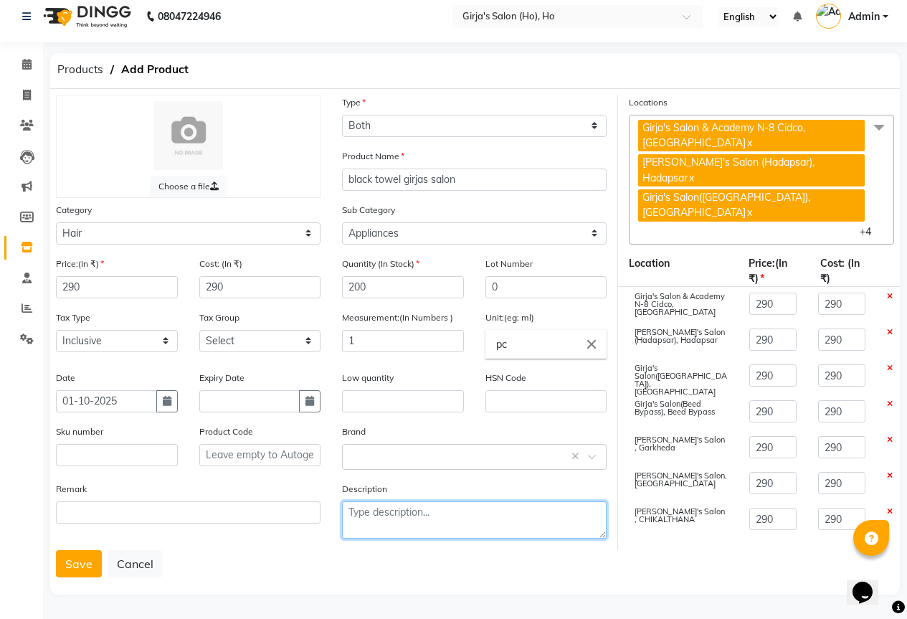
click at [445, 521] on textarea at bounding box center [474, 519] width 265 height 37
type textarea "girjas salon"
click at [449, 461] on input "text" at bounding box center [460, 455] width 220 height 15
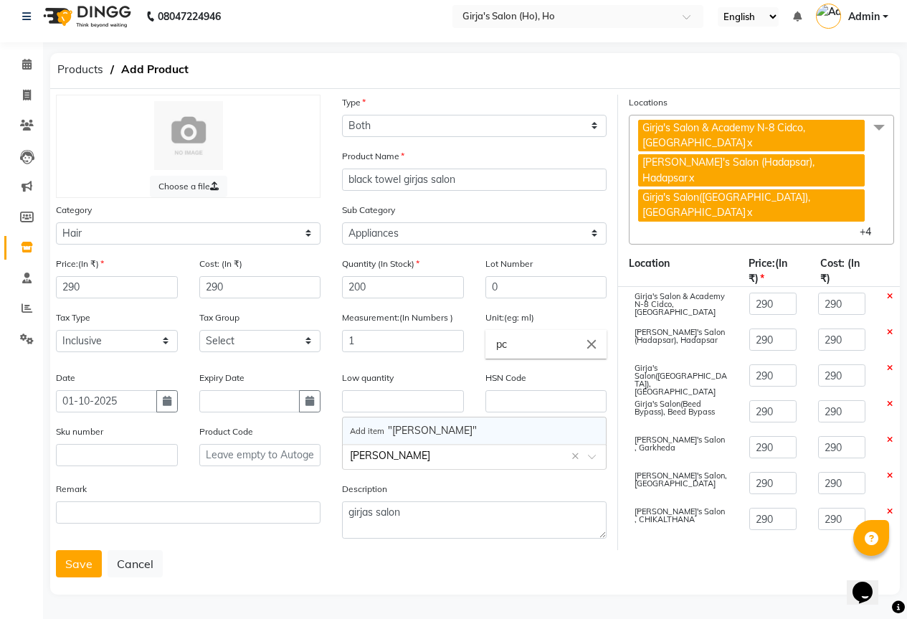
type input "girjas"
click at [705, 539] on div "Locations Girja's Salon & Academy N-8 Cidco, Aurangabad x Girja's Salon (Hadaps…" at bounding box center [761, 322] width 287 height 455
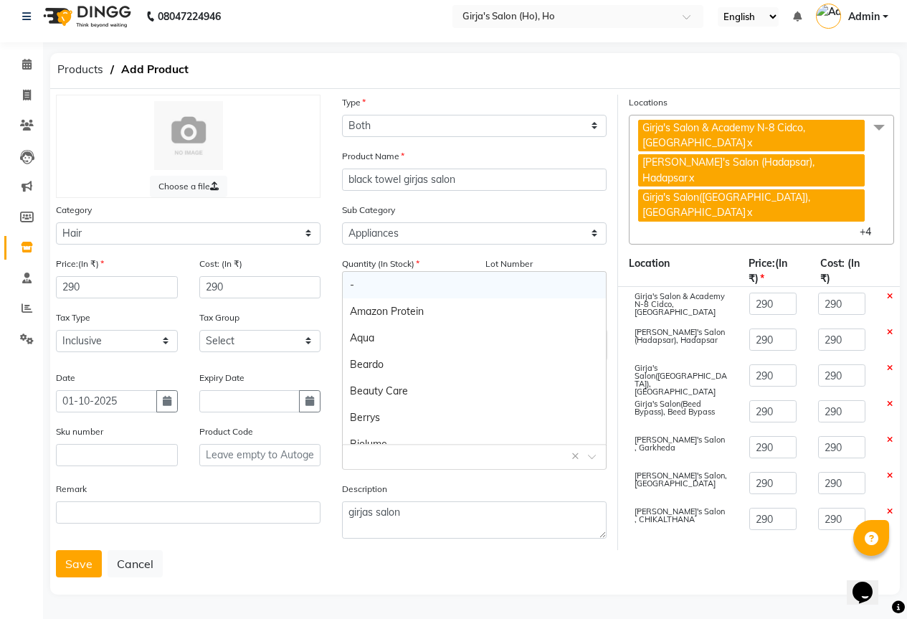
click at [509, 450] on input "text" at bounding box center [460, 455] width 220 height 15
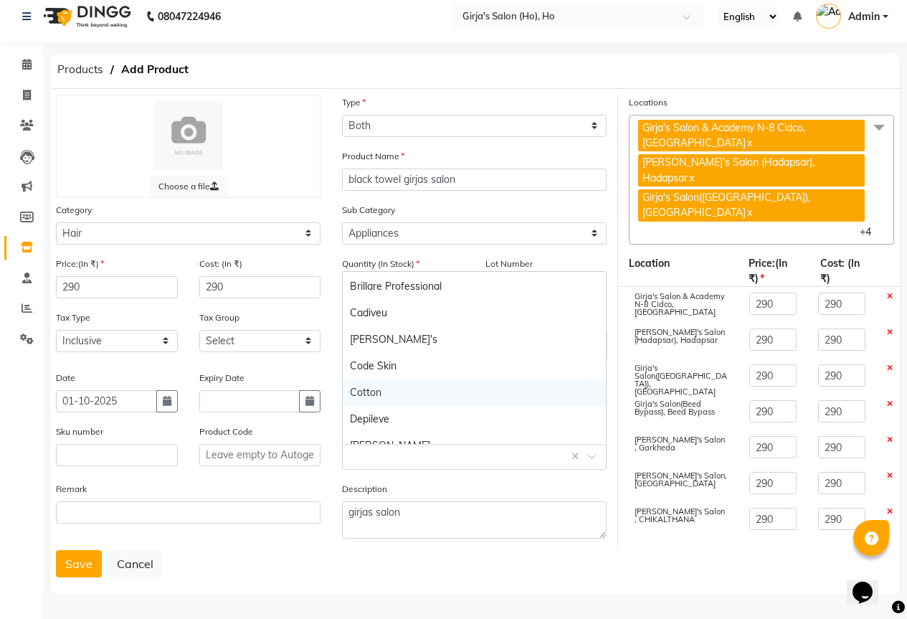
scroll to position [502, 0]
click at [471, 456] on input "text" at bounding box center [460, 455] width 220 height 15
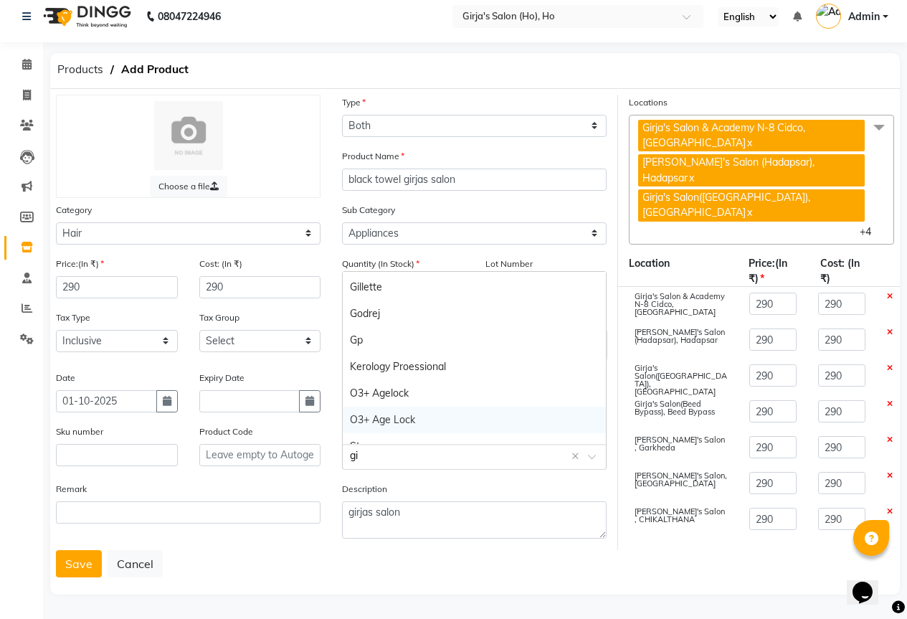
scroll to position [0, 0]
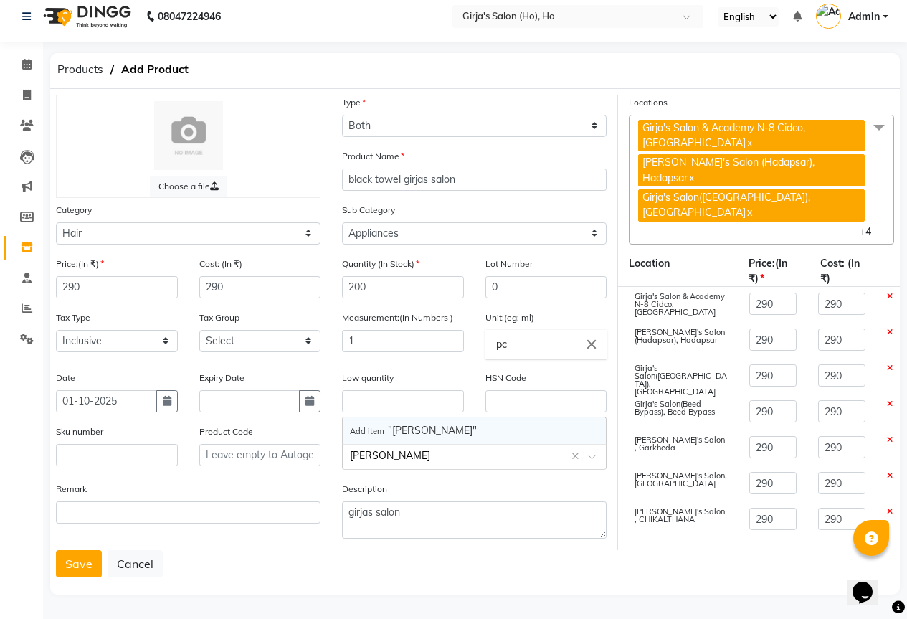
type input "girjas"
click at [73, 562] on button "Save" at bounding box center [79, 563] width 46 height 27
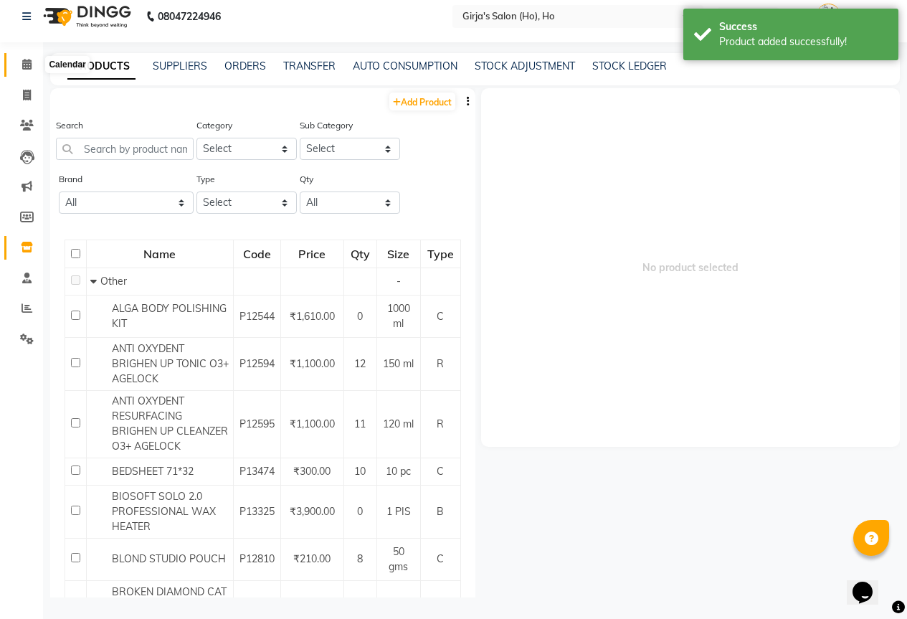
click at [23, 65] on icon at bounding box center [26, 64] width 9 height 11
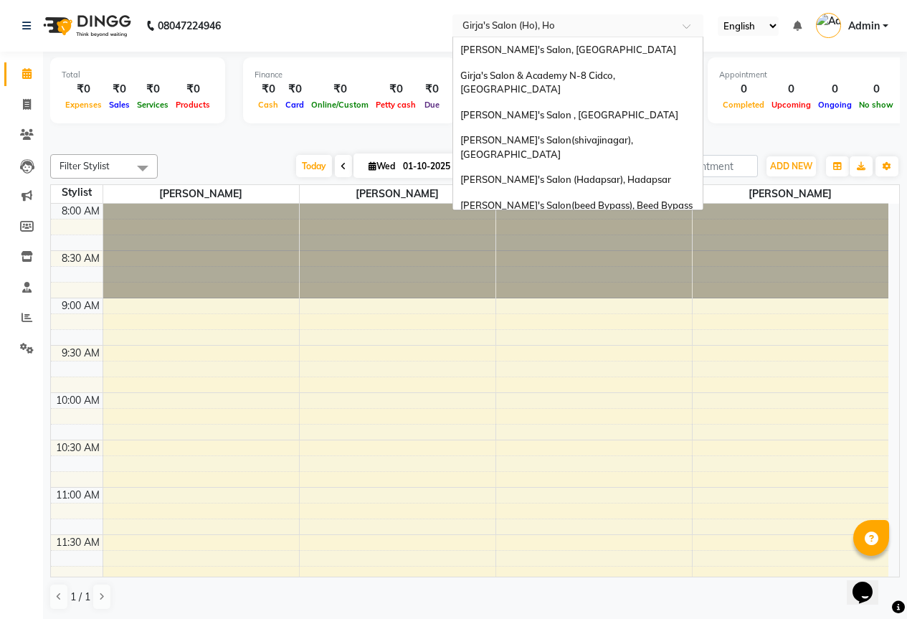
click at [625, 33] on div "Select Location × Girja's Salon (Ho), Ho" at bounding box center [578, 25] width 251 height 23
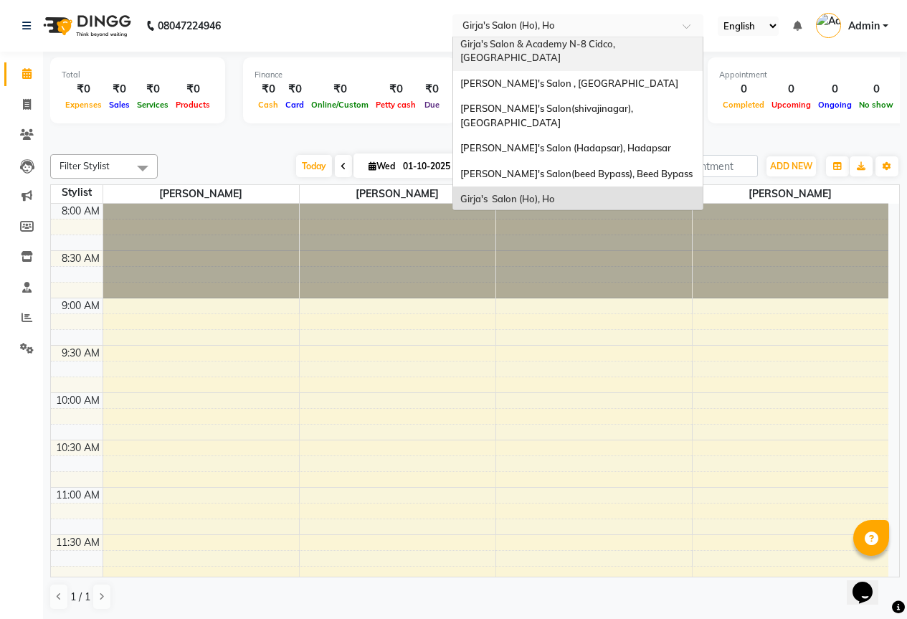
click at [623, 53] on div "Girja's Salon & Academy N-8 Cidco, [GEOGRAPHIC_DATA]" at bounding box center [578, 51] width 250 height 39
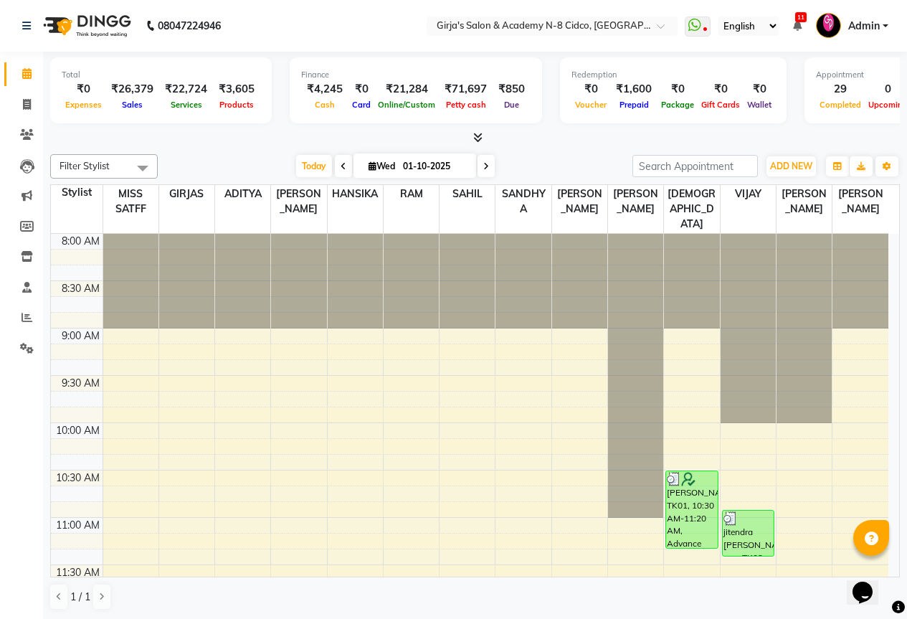
click at [380, 37] on nav "08047224946 Select Location × Girja's Salon & Academy N-8 Cidco, Aurangabad Wha…" at bounding box center [453, 26] width 907 height 52
click at [27, 104] on icon at bounding box center [27, 104] width 8 height 11
select select "service"
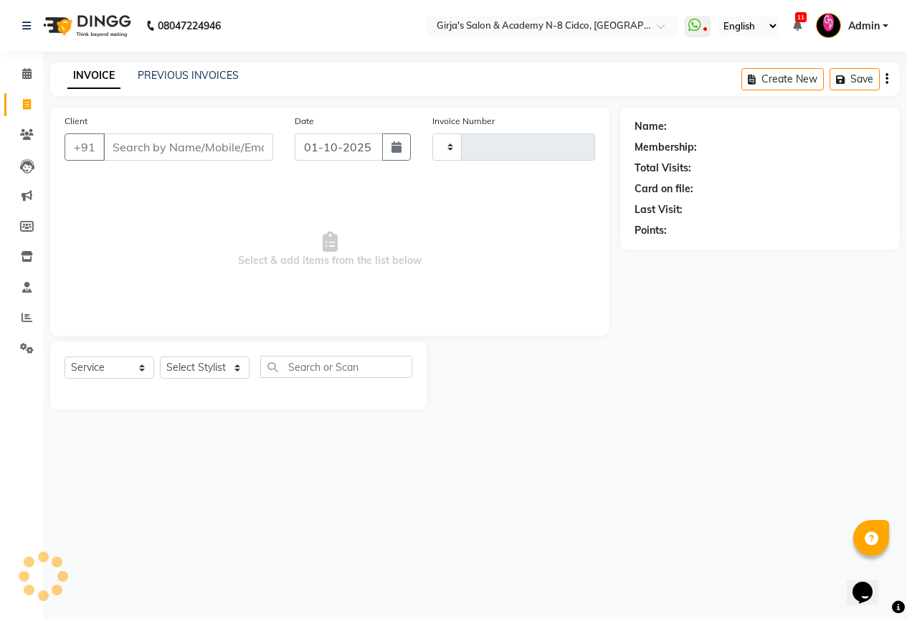
type input "5743"
select select "66"
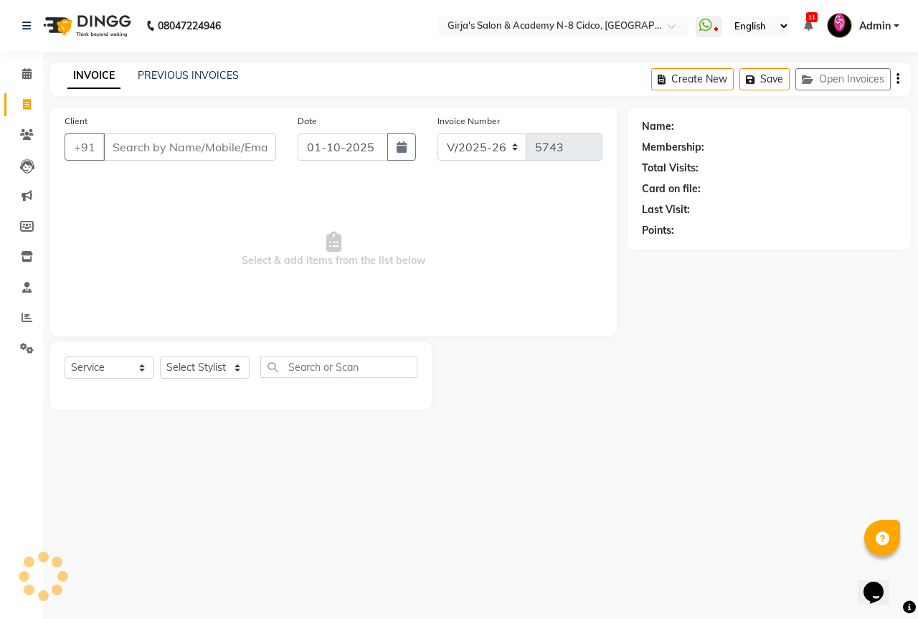
click at [240, 76] on div "INVOICE PREVIOUS INVOICES" at bounding box center [153, 76] width 206 height 16
click at [237, 77] on div "INVOICE PREVIOUS INVOICES" at bounding box center [153, 76] width 206 height 16
click at [232, 79] on link "PREVIOUS INVOICES" at bounding box center [188, 75] width 101 height 13
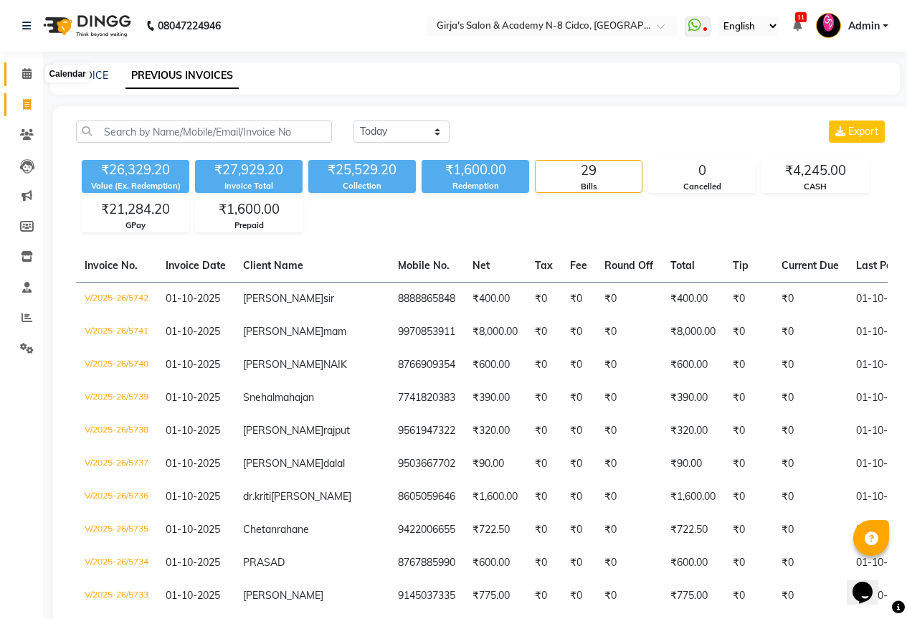
click at [21, 72] on span at bounding box center [26, 74] width 25 height 16
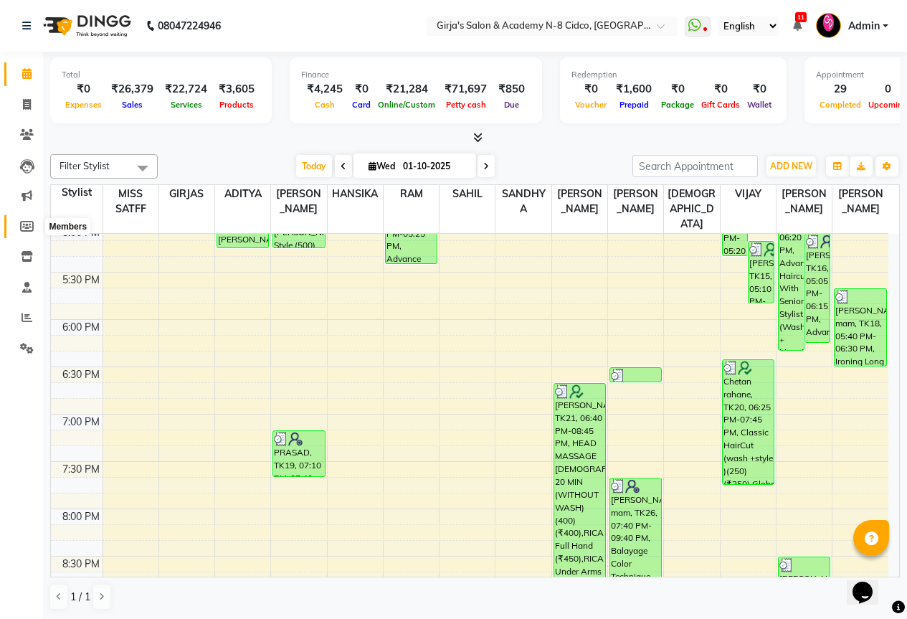
scroll to position [717, 0]
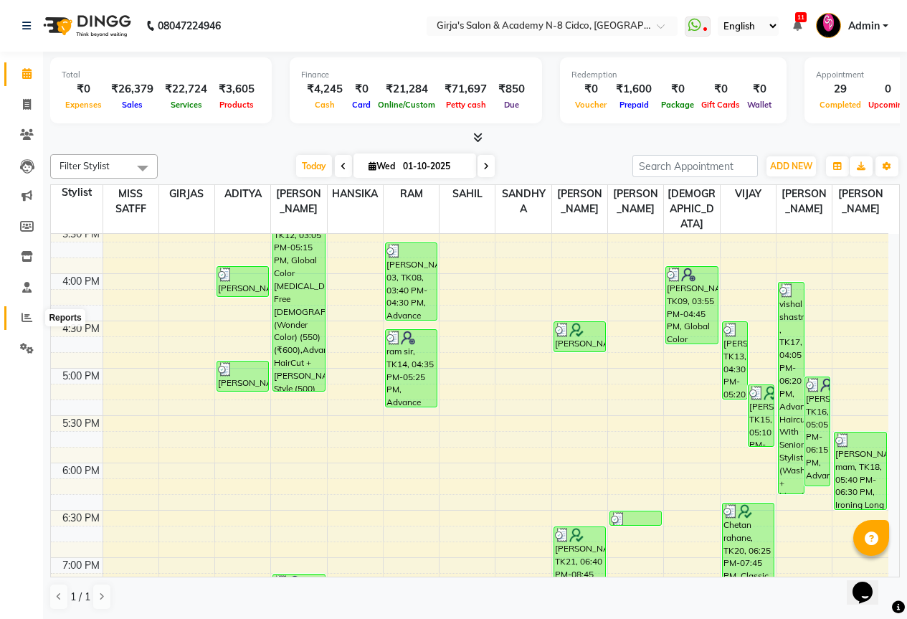
click at [25, 314] on icon at bounding box center [27, 317] width 11 height 11
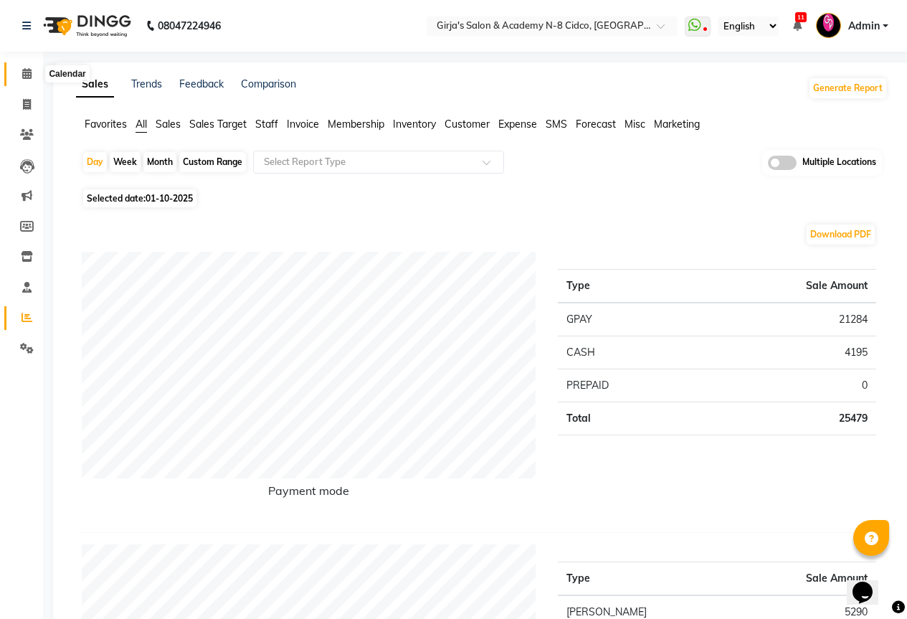
click at [19, 77] on span at bounding box center [26, 74] width 25 height 16
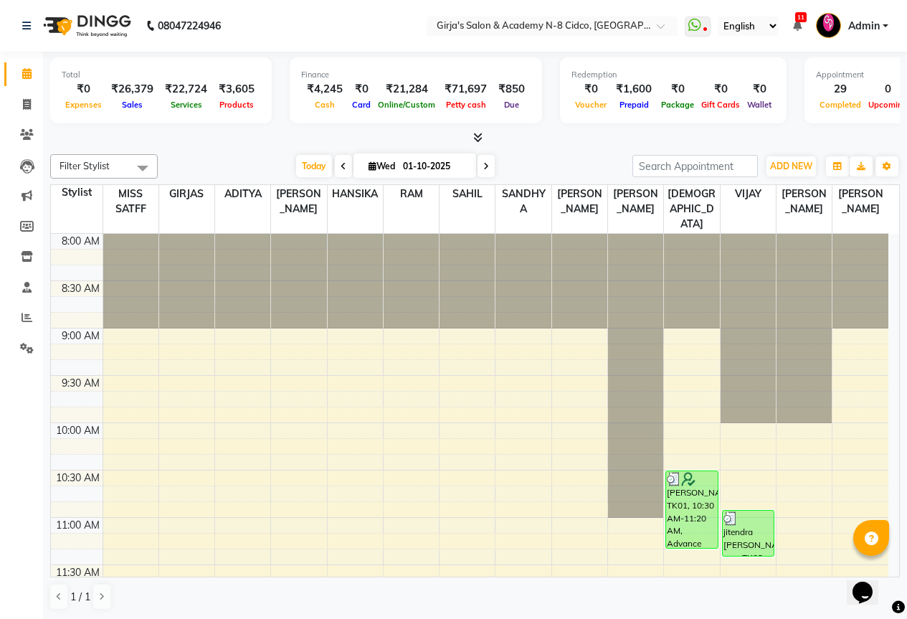
click at [882, 28] on link "Admin" at bounding box center [852, 26] width 72 height 24
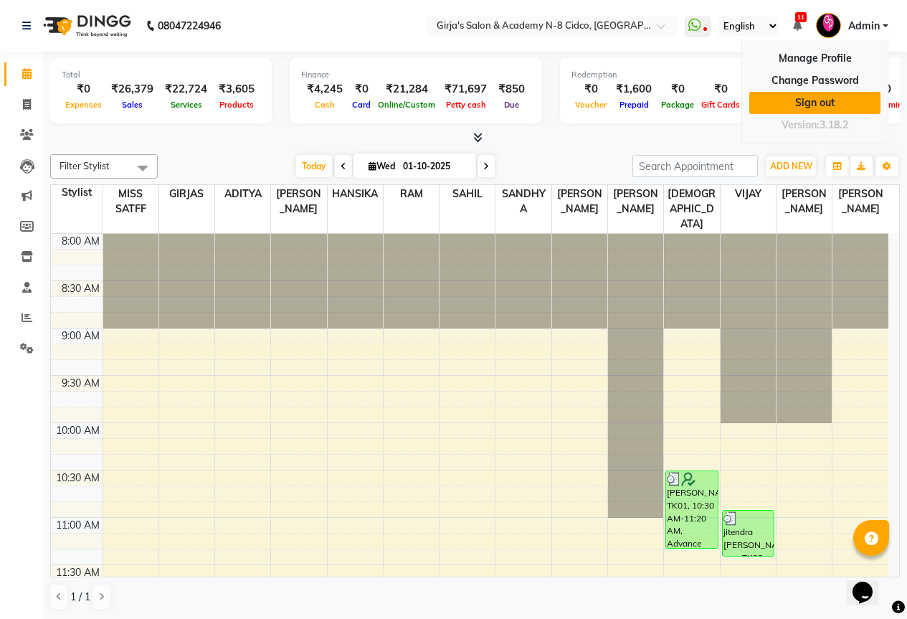
click at [836, 102] on link "Sign out" at bounding box center [815, 103] width 131 height 22
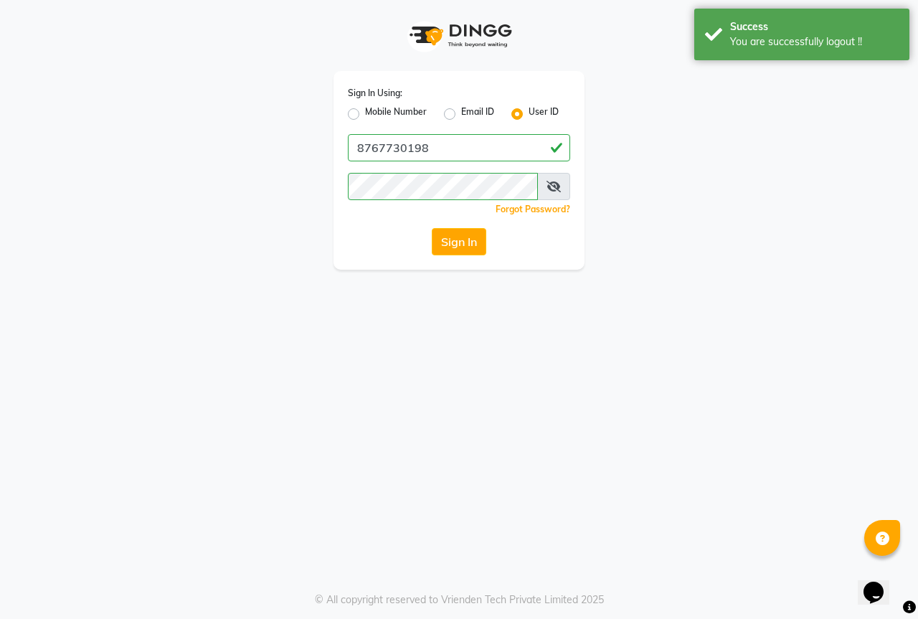
click at [365, 109] on label "Mobile Number" at bounding box center [396, 113] width 62 height 17
click at [365, 109] on input "Mobile Number" at bounding box center [369, 109] width 9 height 9
radio input "true"
radio input "false"
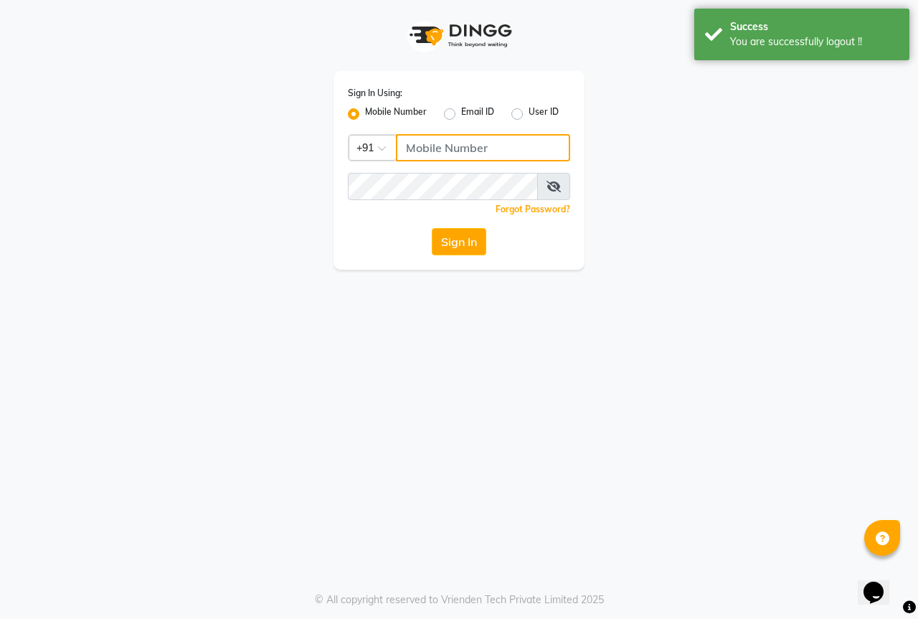
click at [466, 138] on input "Username" at bounding box center [483, 147] width 174 height 27
type input "8767730198"
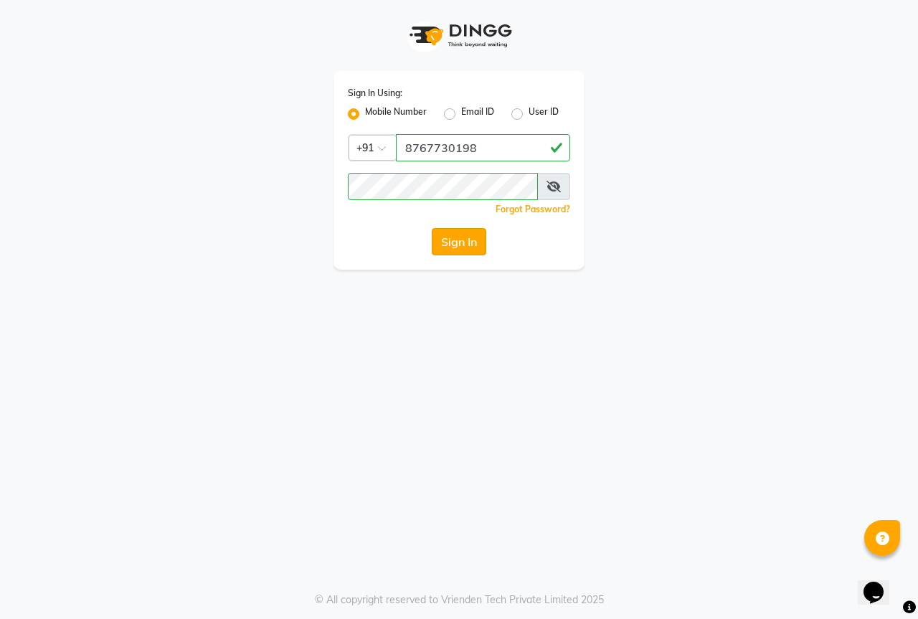
click at [455, 245] on button "Sign In" at bounding box center [459, 241] width 55 height 27
